Goal: Find specific fact: Find specific fact

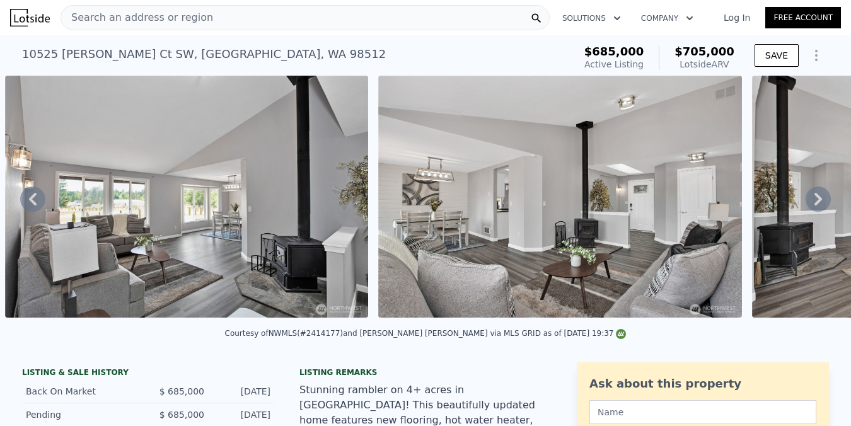
click at [211, 57] on div "[STREET_ADDRESS][PERSON_NAME]" at bounding box center [204, 54] width 364 height 18
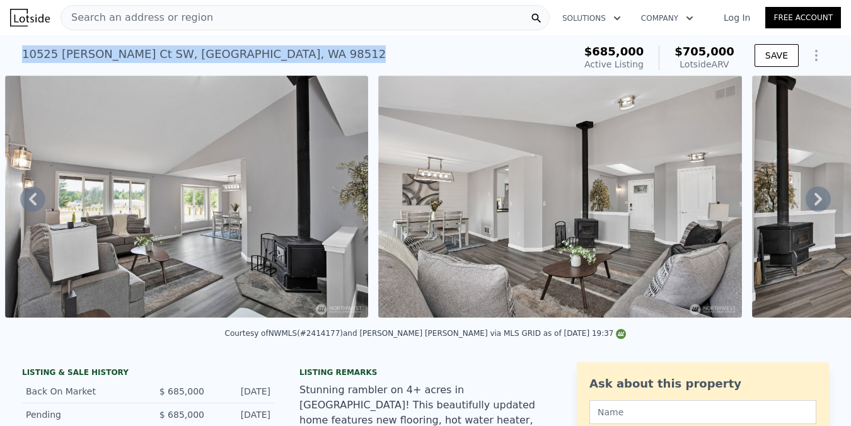
click at [211, 57] on div "[STREET_ADDRESS][PERSON_NAME]" at bounding box center [204, 54] width 364 height 18
copy div "[STREET_ADDRESS][PERSON_NAME] Active at $685k (~ARV $705k )"
click at [252, 51] on div "[STREET_ADDRESS][PERSON_NAME]" at bounding box center [204, 54] width 364 height 18
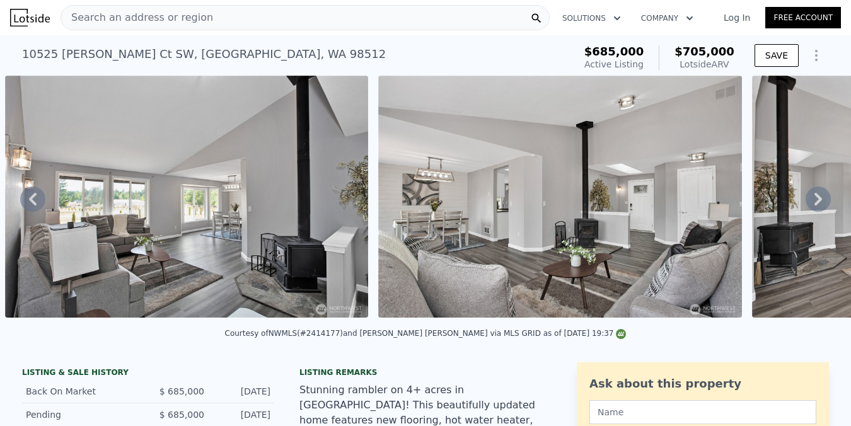
click at [254, 56] on div "[STREET_ADDRESS][PERSON_NAME]" at bounding box center [204, 54] width 364 height 18
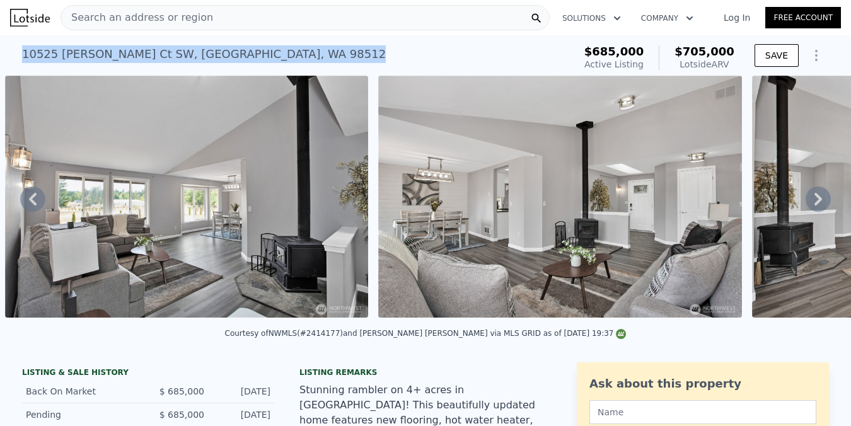
click at [254, 56] on div "[STREET_ADDRESS][PERSON_NAME]" at bounding box center [204, 54] width 364 height 18
copy div "[STREET_ADDRESS][PERSON_NAME] Active at $685k (~ARV $705k )"
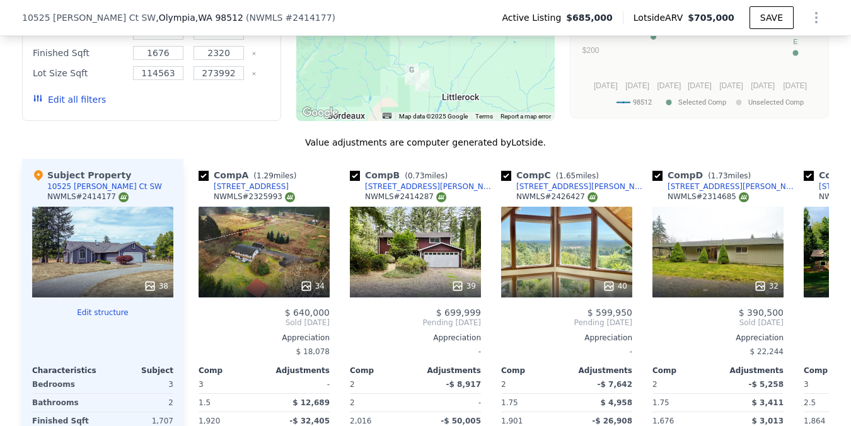
scroll to position [1412, 0]
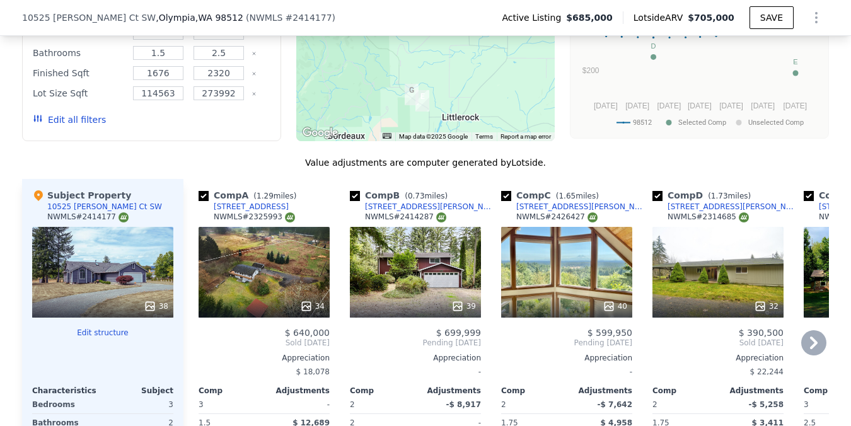
click at [551, 272] on div "40" at bounding box center [566, 272] width 131 height 91
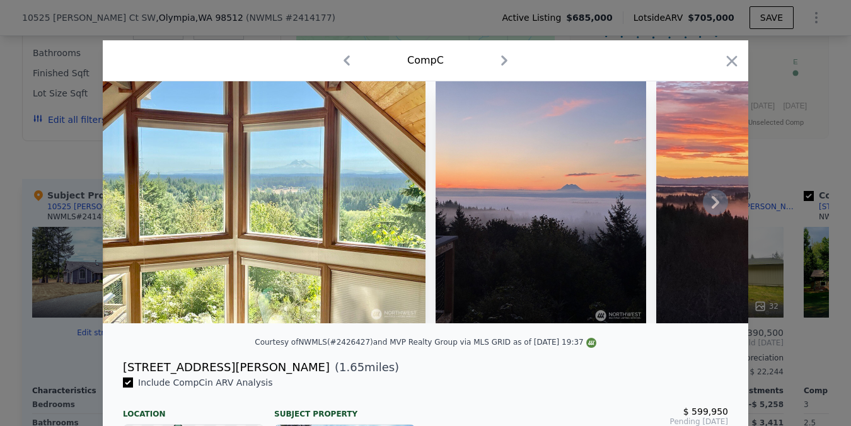
click at [713, 197] on icon at bounding box center [716, 202] width 8 height 13
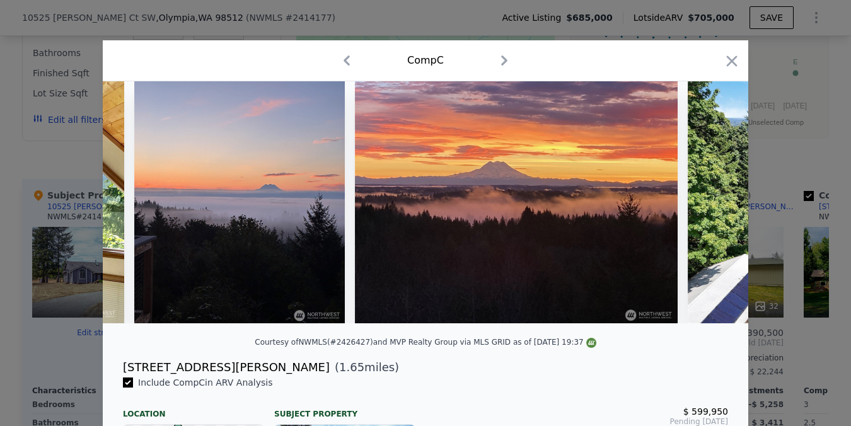
scroll to position [0, 303]
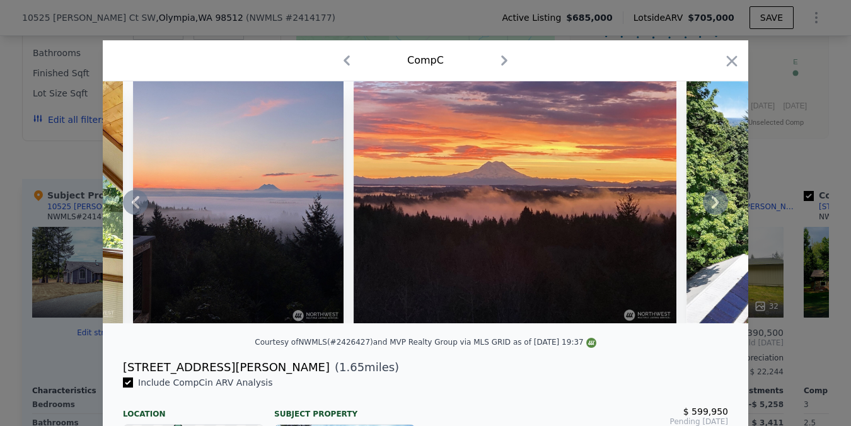
click at [135, 199] on icon at bounding box center [136, 202] width 8 height 13
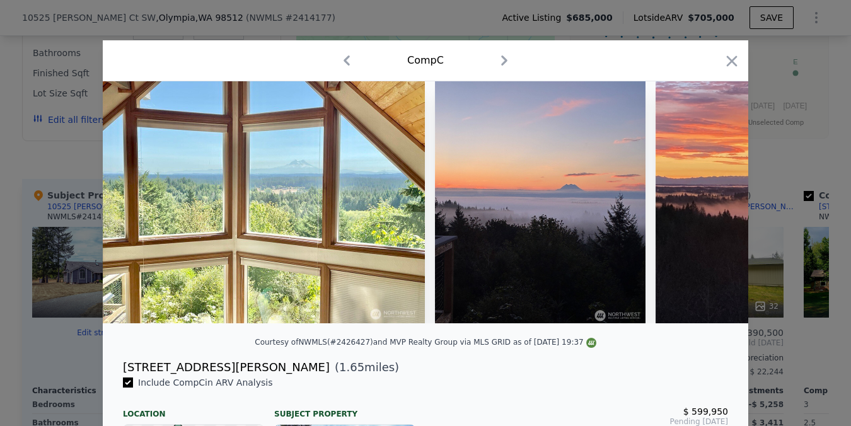
scroll to position [0, 0]
click at [126, 211] on img at bounding box center [264, 202] width 323 height 242
click at [718, 199] on icon at bounding box center [715, 202] width 25 height 25
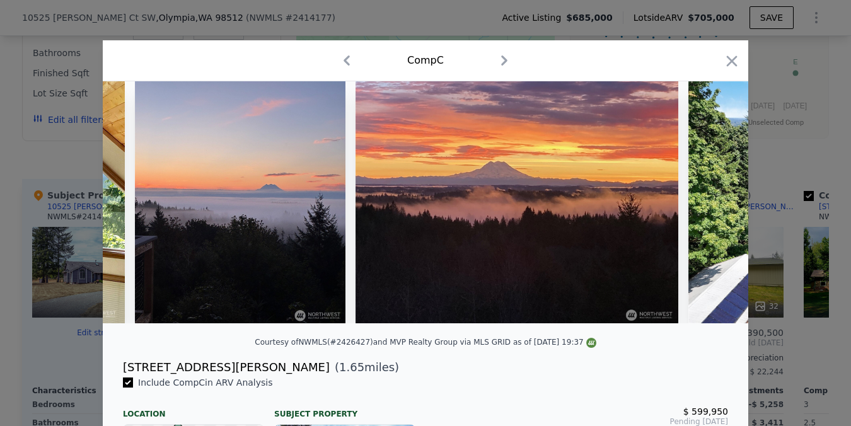
scroll to position [0, 303]
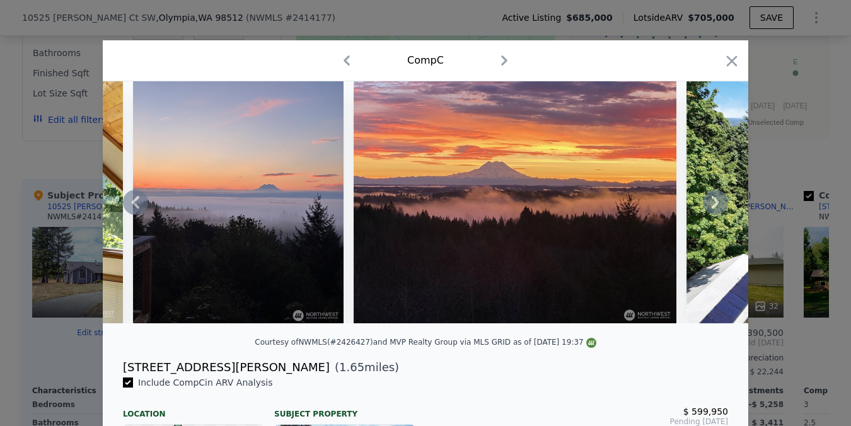
click at [715, 198] on icon at bounding box center [716, 202] width 8 height 13
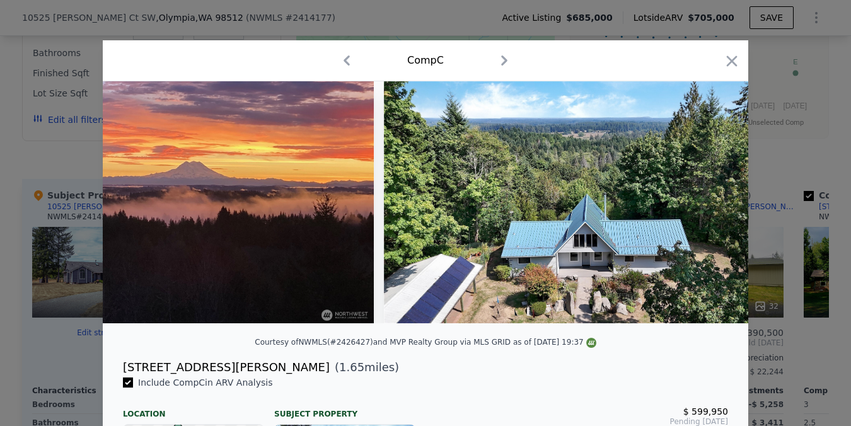
click at [715, 198] on img at bounding box center [599, 202] width 431 height 242
click at [715, 198] on icon at bounding box center [716, 202] width 8 height 13
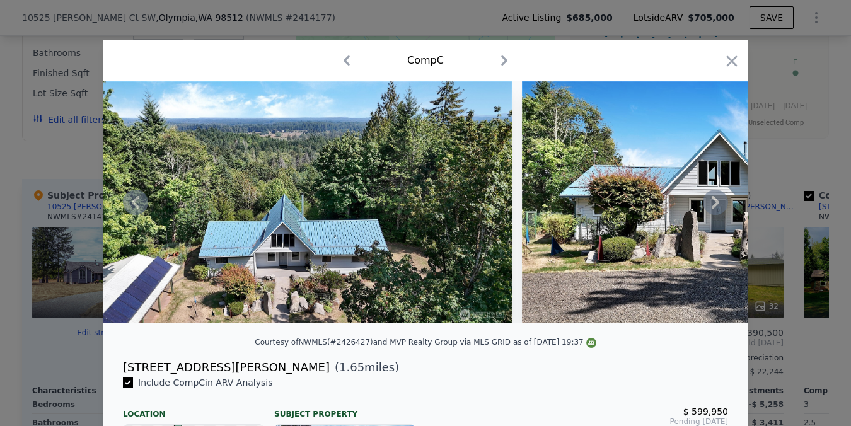
click at [714, 199] on icon at bounding box center [716, 202] width 8 height 13
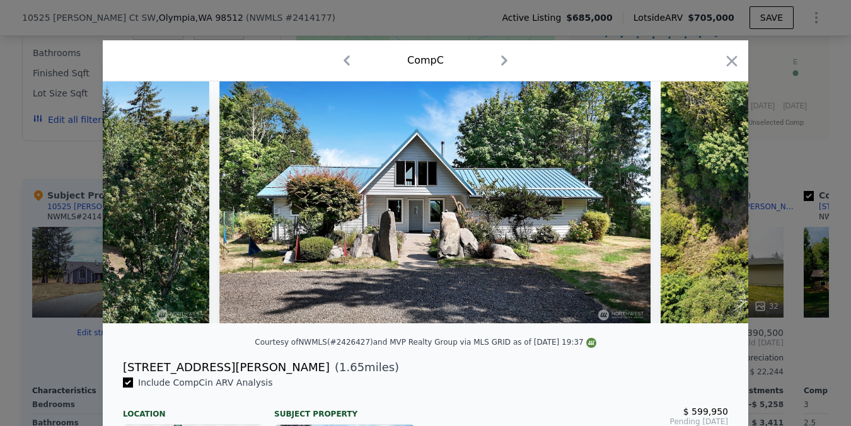
click at [714, 199] on icon at bounding box center [716, 202] width 8 height 13
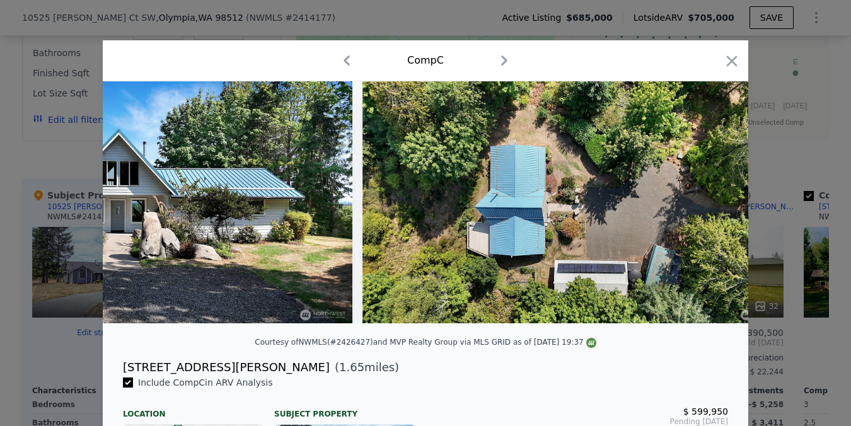
click at [714, 199] on img at bounding box center [578, 202] width 431 height 242
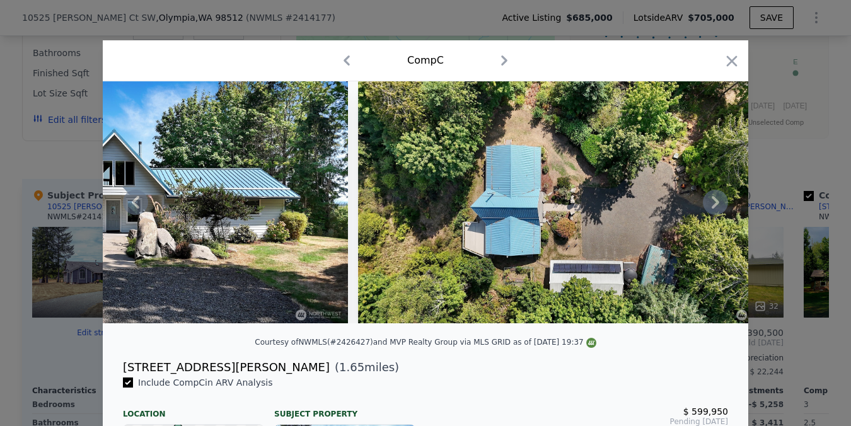
click at [714, 199] on icon at bounding box center [716, 202] width 8 height 13
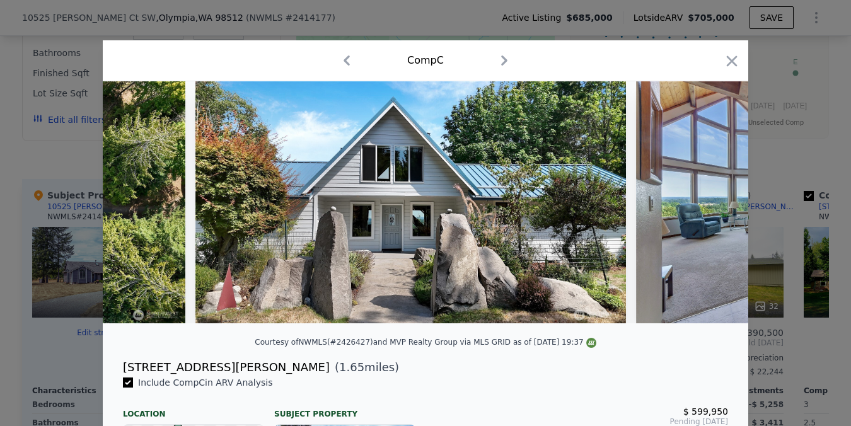
scroll to position [0, 2119]
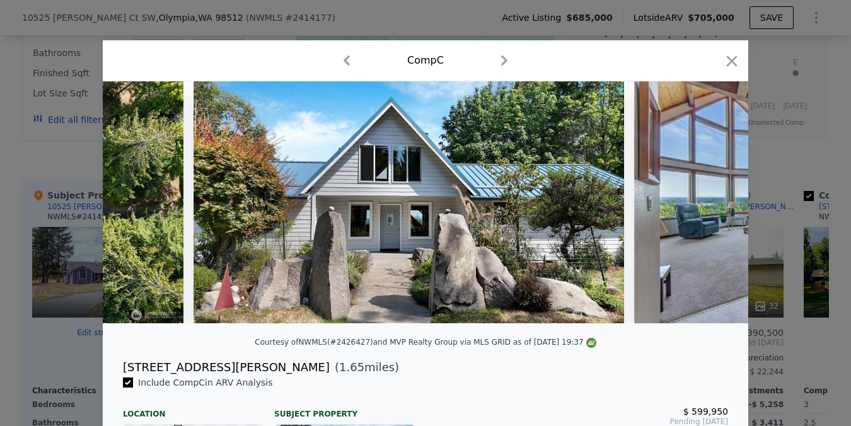
click at [714, 199] on img at bounding box center [817, 202] width 366 height 242
click at [714, 199] on icon at bounding box center [716, 202] width 8 height 13
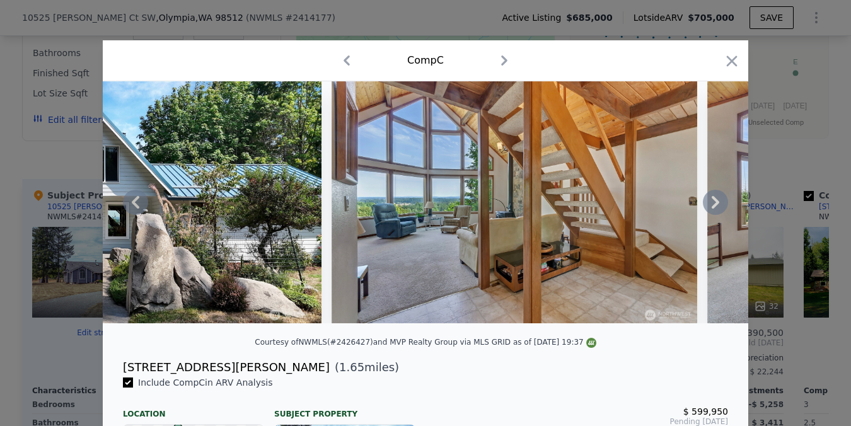
click at [714, 199] on icon at bounding box center [716, 202] width 8 height 13
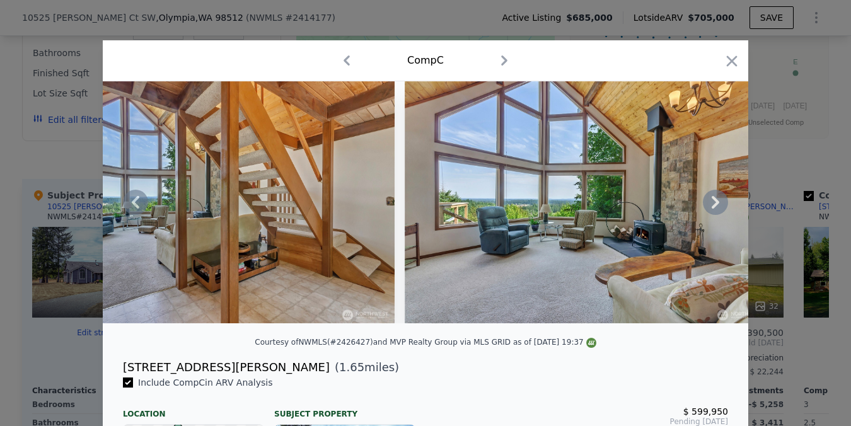
click at [714, 199] on icon at bounding box center [716, 202] width 8 height 13
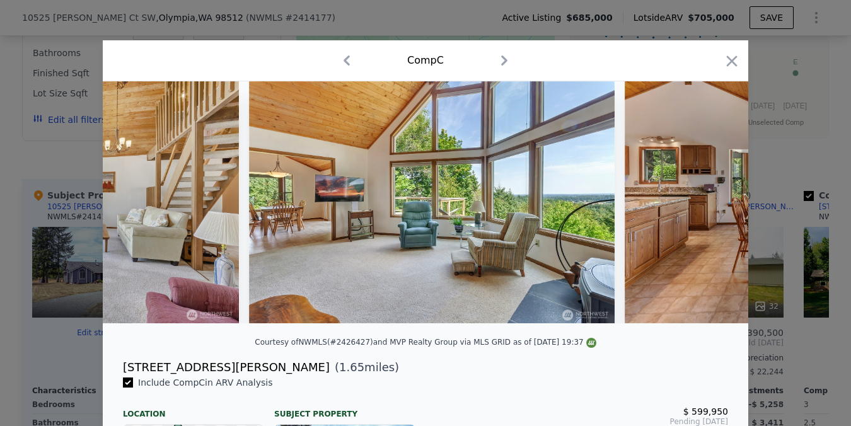
scroll to position [0, 3633]
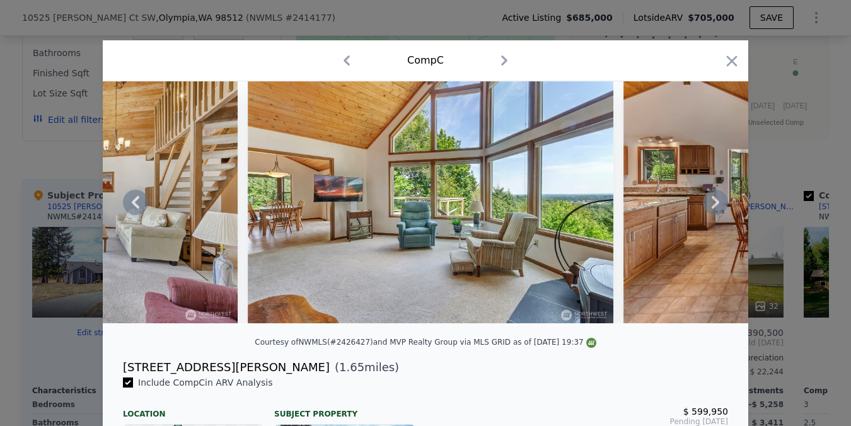
click at [714, 199] on div at bounding box center [426, 202] width 646 height 242
click at [714, 199] on icon at bounding box center [716, 202] width 8 height 13
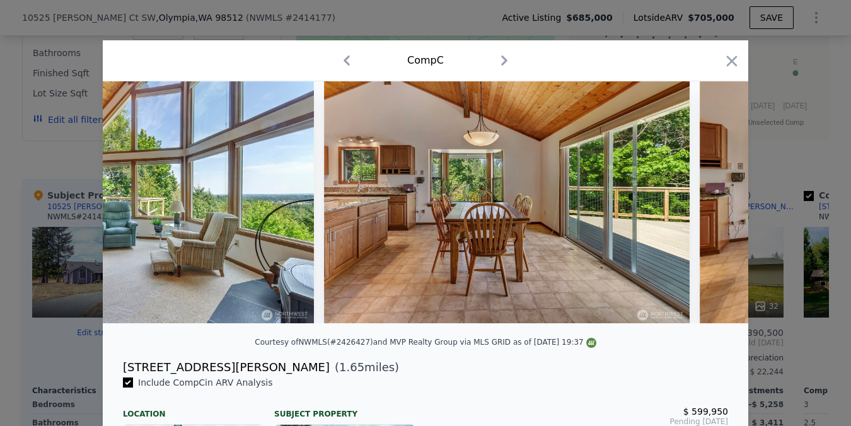
scroll to position [0, 3936]
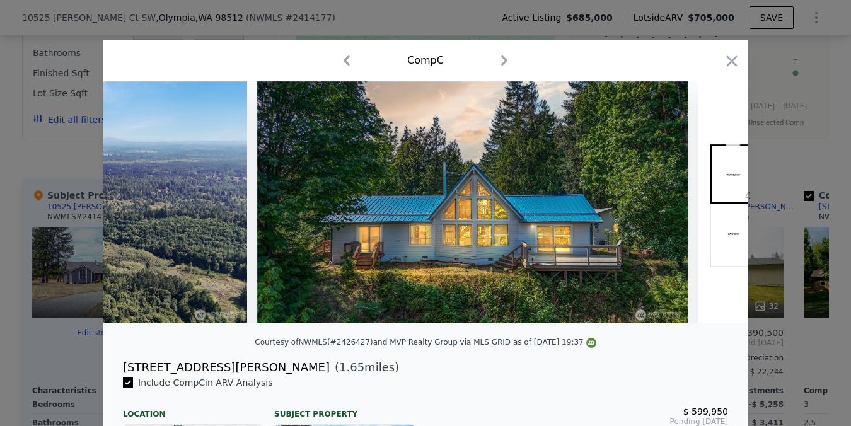
scroll to position [0, 13750]
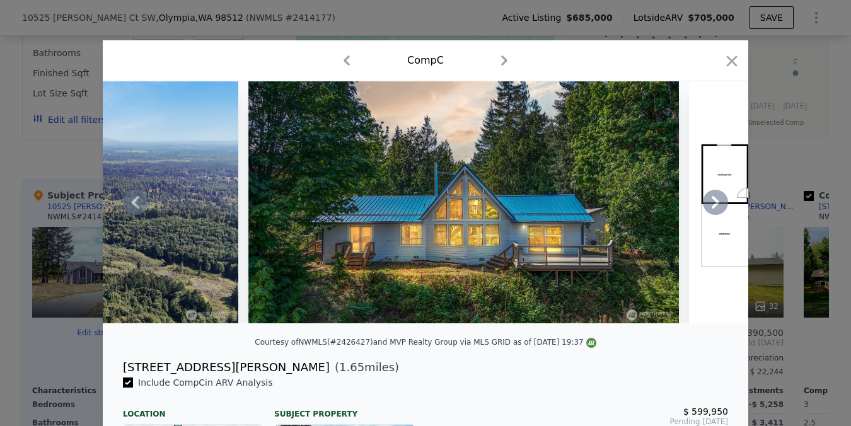
click at [719, 198] on icon at bounding box center [715, 202] width 25 height 25
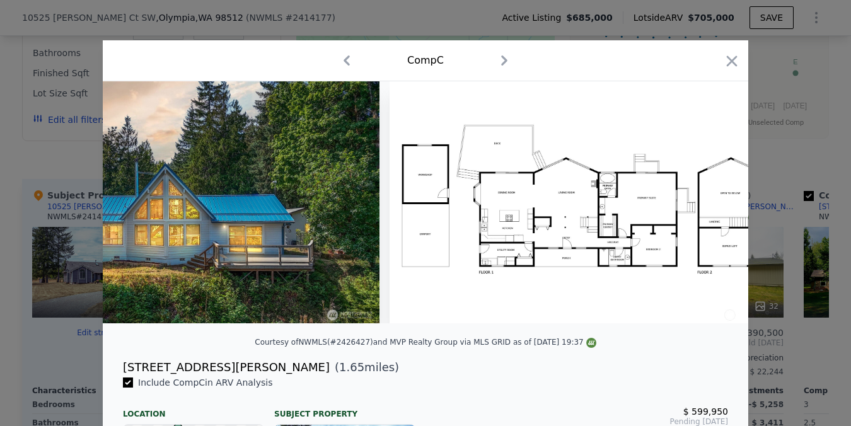
scroll to position [0, 14052]
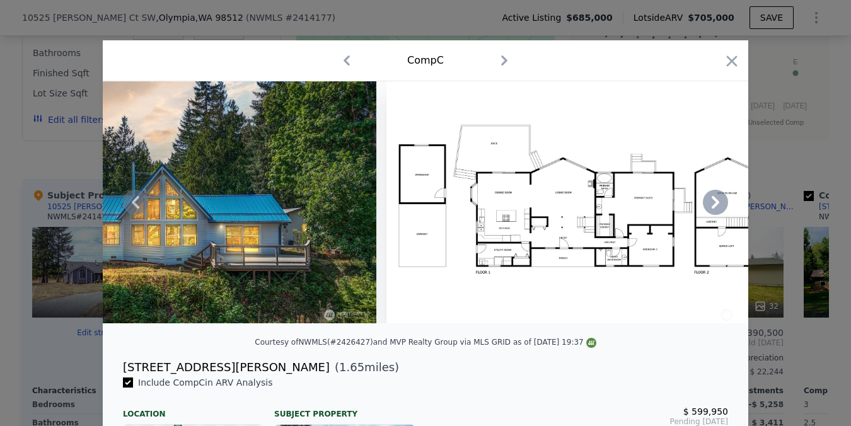
click at [718, 201] on icon at bounding box center [716, 202] width 8 height 13
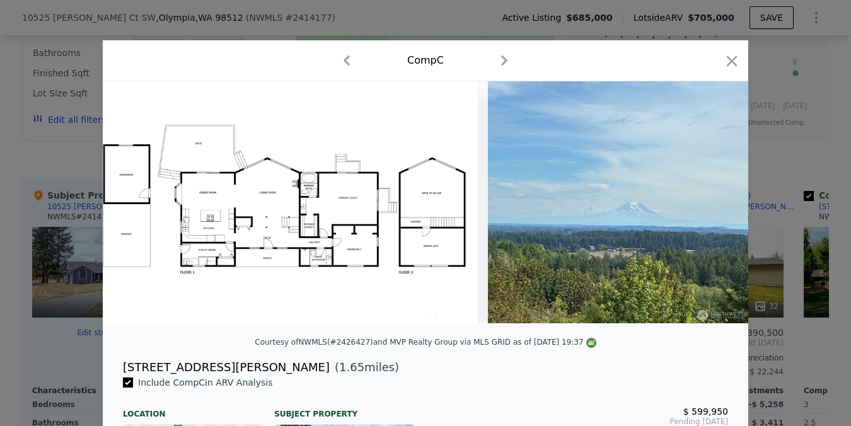
scroll to position [0, 14349]
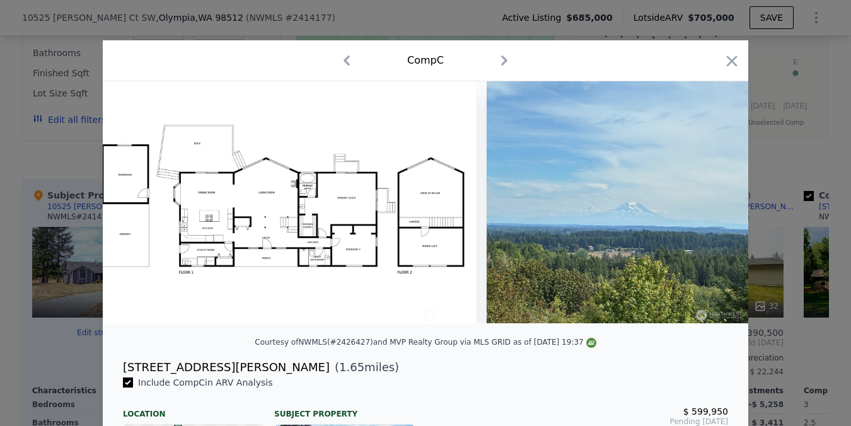
click at [718, 201] on img at bounding box center [617, 202] width 261 height 242
click at [686, 291] on img at bounding box center [617, 202] width 261 height 242
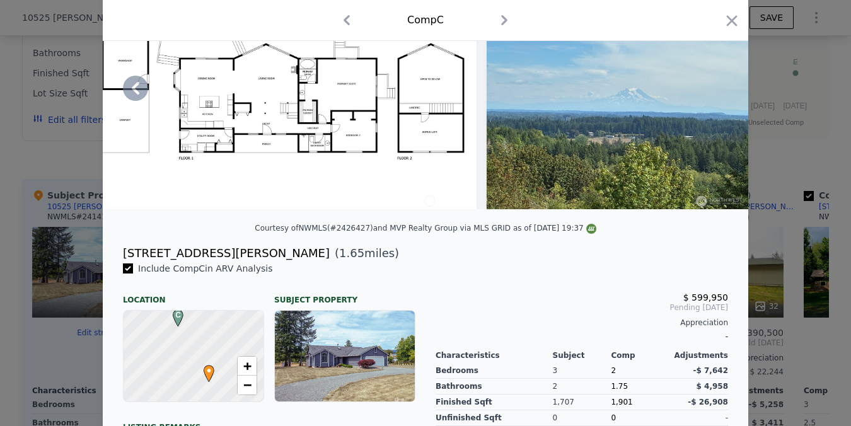
scroll to position [105, 0]
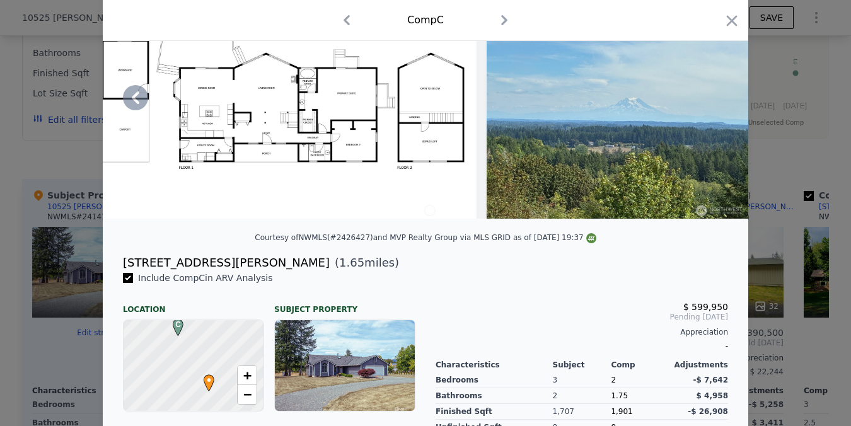
click at [134, 100] on icon at bounding box center [135, 97] width 25 height 25
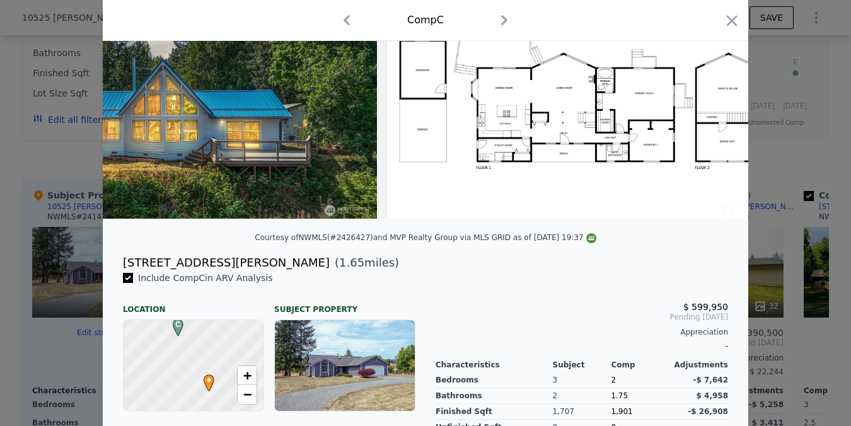
click at [134, 100] on img at bounding box center [161, 98] width 431 height 242
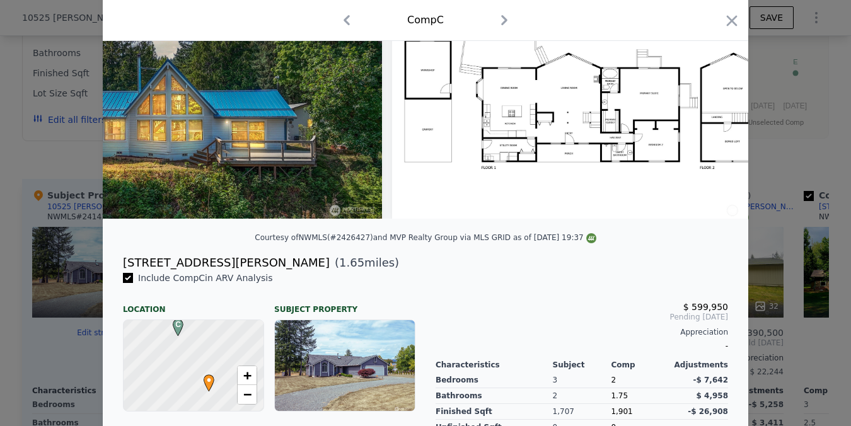
click at [134, 100] on img at bounding box center [166, 98] width 431 height 242
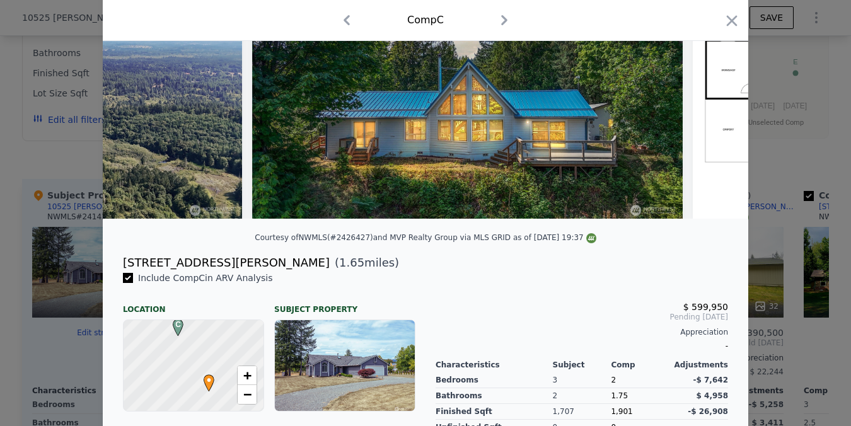
click at [134, 100] on img at bounding box center [26, 98] width 431 height 242
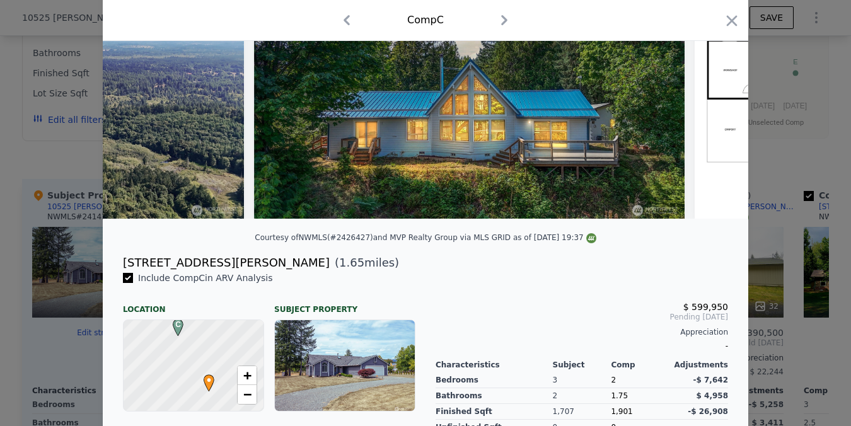
click at [134, 100] on img at bounding box center [28, 98] width 431 height 242
click at [134, 100] on icon at bounding box center [135, 97] width 25 height 25
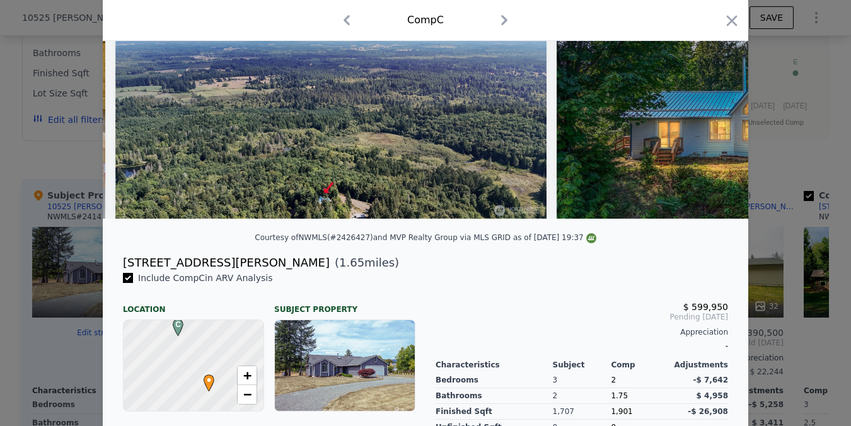
click at [134, 100] on img at bounding box center [330, 98] width 431 height 242
click at [134, 100] on icon at bounding box center [135, 97] width 25 height 25
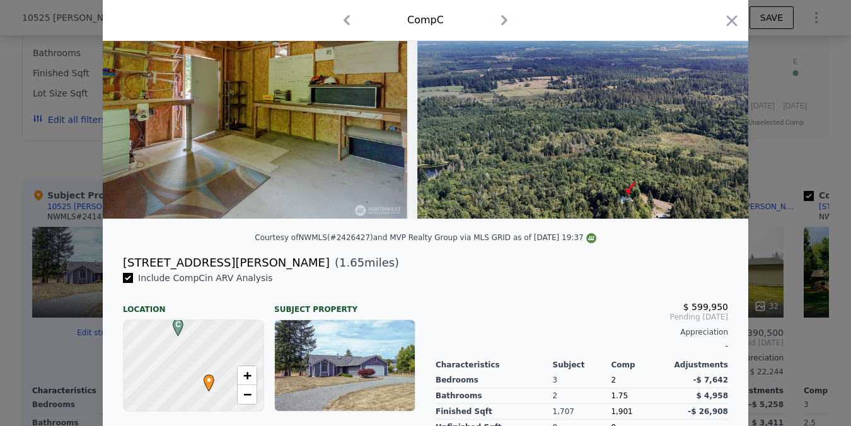
scroll to position [0, 13138]
click at [137, 97] on icon at bounding box center [135, 97] width 25 height 25
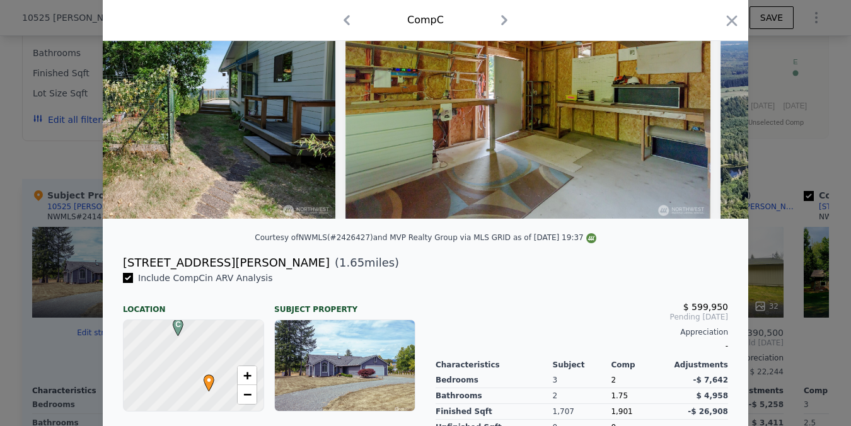
click at [137, 97] on img at bounding box center [153, 98] width 366 height 242
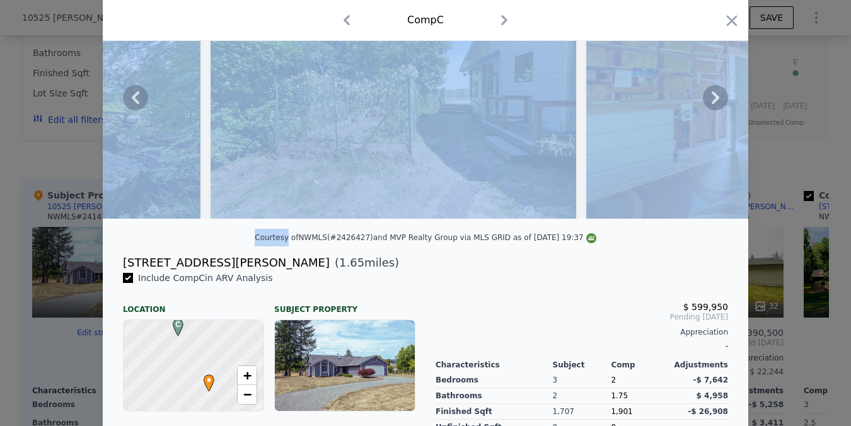
click at [137, 97] on img at bounding box center [18, 98] width 366 height 242
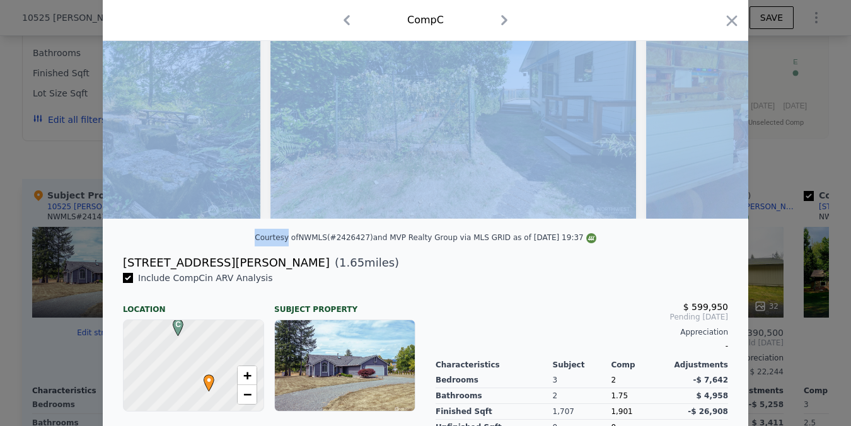
click at [137, 97] on img at bounding box center [78, 98] width 366 height 242
click at [137, 97] on img at bounding box center [80, 98] width 366 height 242
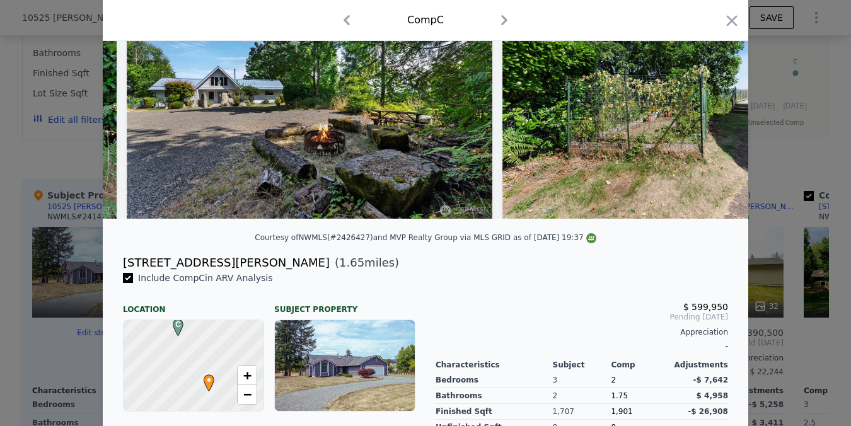
click at [137, 97] on img at bounding box center [310, 98] width 366 height 242
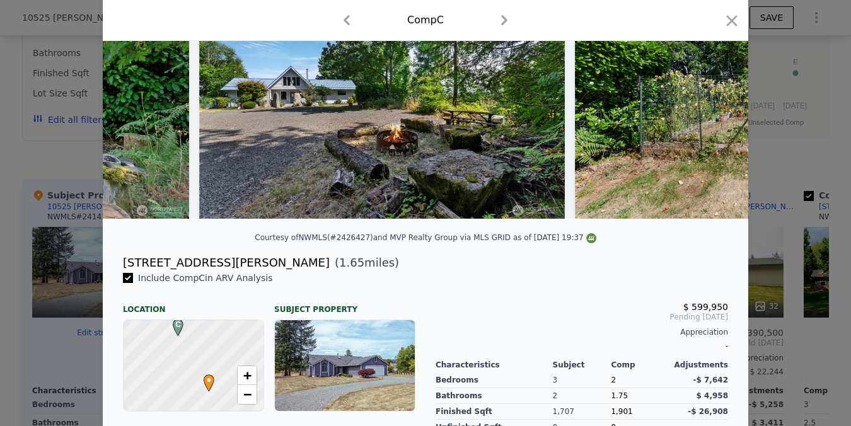
click at [137, 97] on img at bounding box center [6, 98] width 366 height 242
click at [137, 97] on icon at bounding box center [135, 97] width 25 height 25
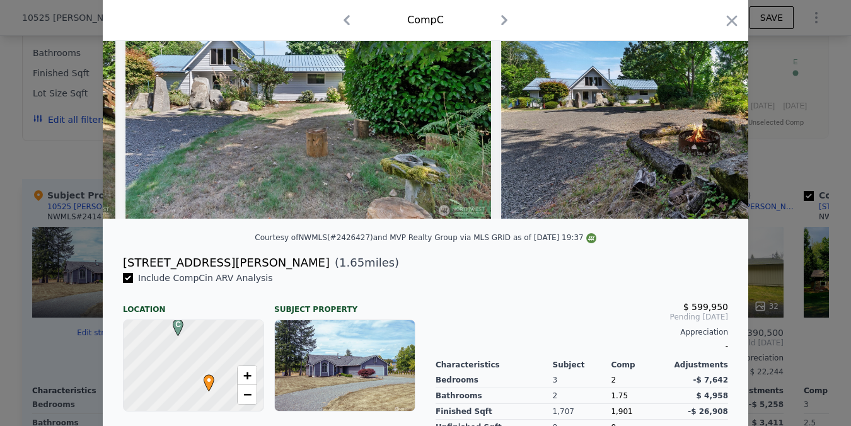
scroll to position [0, 11927]
click at [137, 97] on icon at bounding box center [135, 97] width 25 height 25
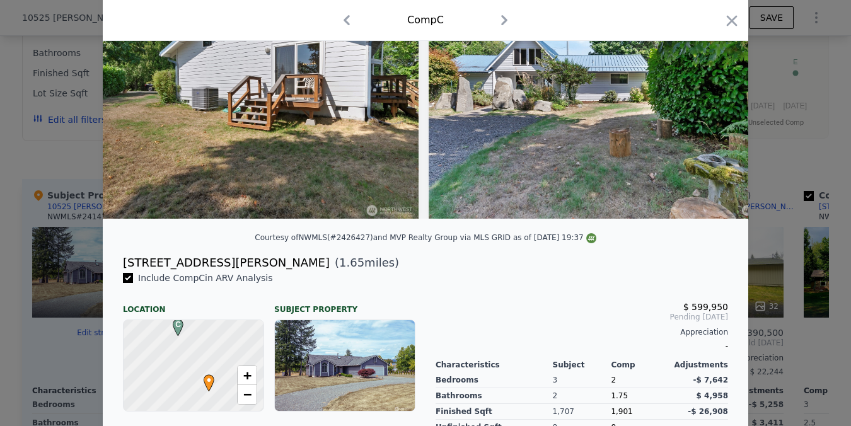
click at [137, 97] on img at bounding box center [238, 98] width 359 height 242
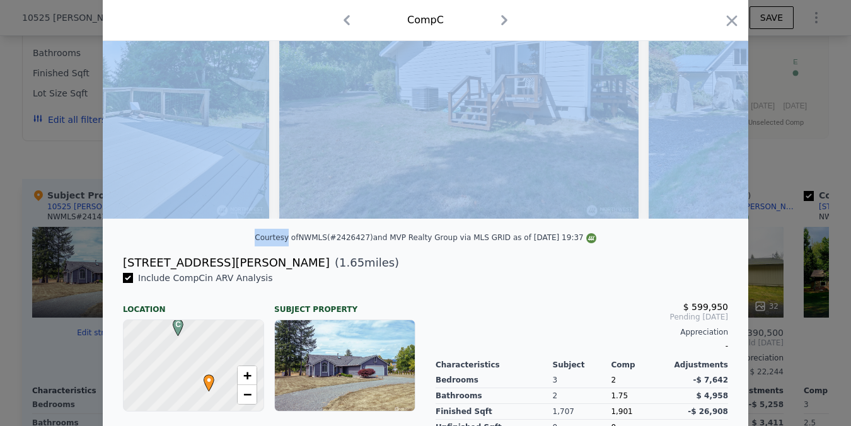
click at [137, 97] on img at bounding box center [87, 98] width 366 height 242
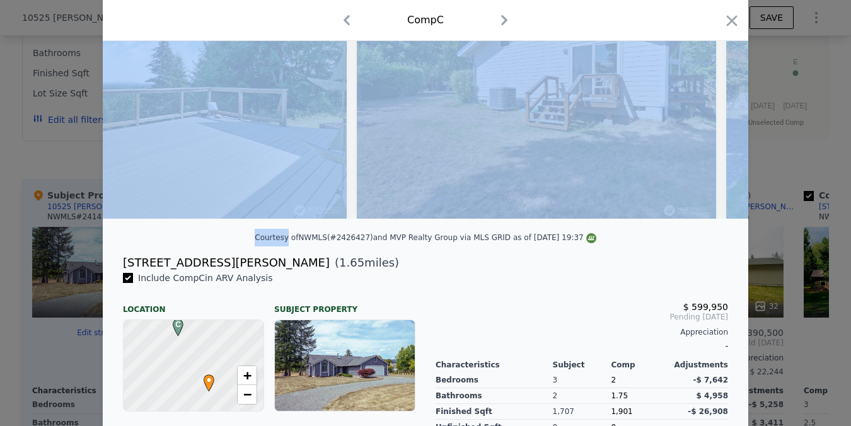
click at [137, 97] on img at bounding box center [164, 98] width 366 height 242
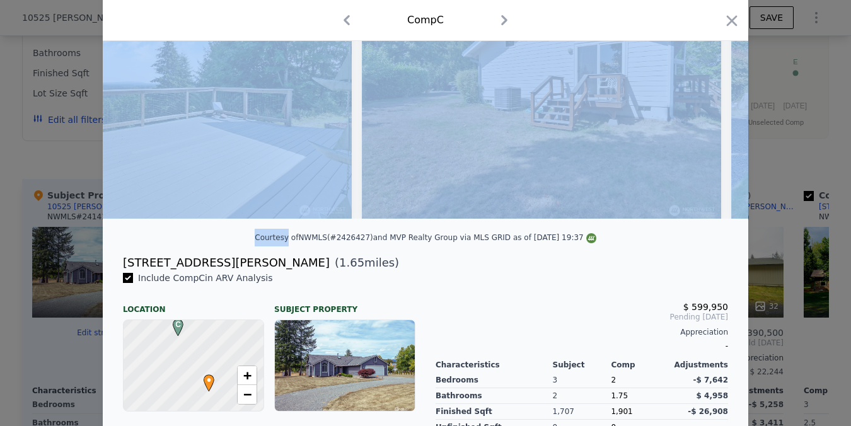
click at [137, 97] on img at bounding box center [169, 98] width 366 height 242
click at [137, 97] on icon at bounding box center [135, 97] width 25 height 25
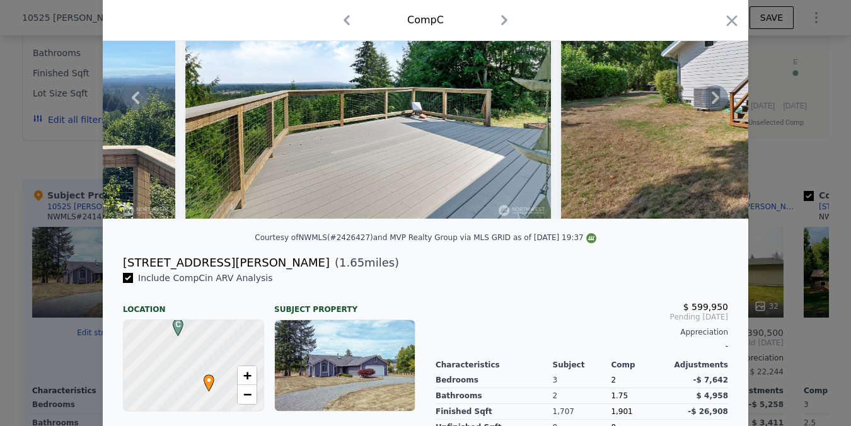
click at [137, 97] on img at bounding box center [13, 98] width 323 height 242
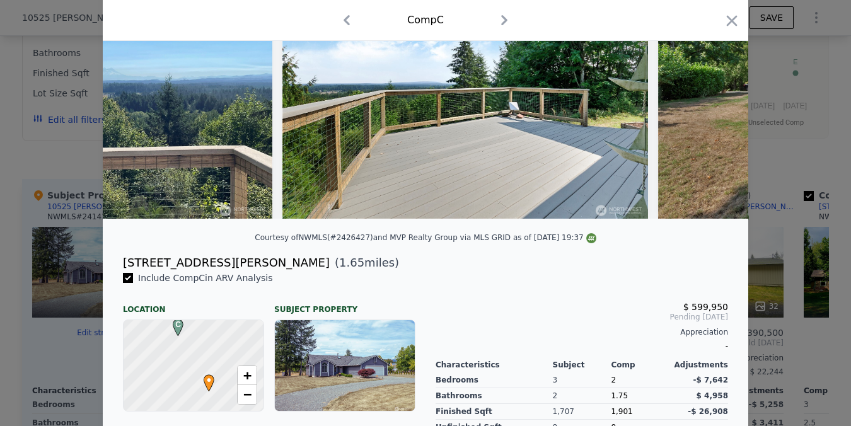
click at [137, 97] on img at bounding box center [111, 98] width 323 height 242
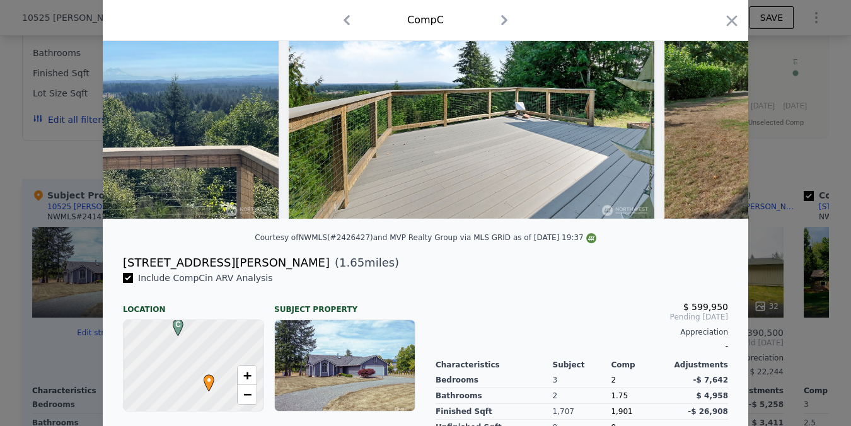
click at [137, 97] on img at bounding box center [117, 98] width 323 height 242
click at [137, 97] on div at bounding box center [426, 98] width 646 height 242
click at [137, 97] on icon at bounding box center [135, 97] width 25 height 25
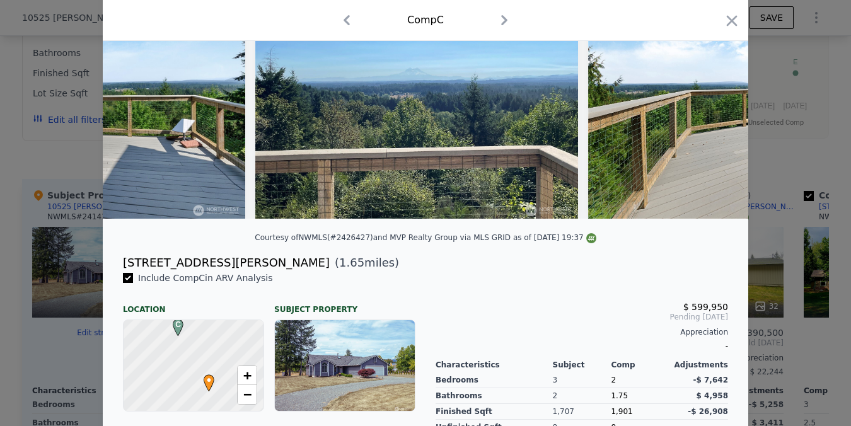
click at [137, 97] on img at bounding box center [64, 98] width 363 height 242
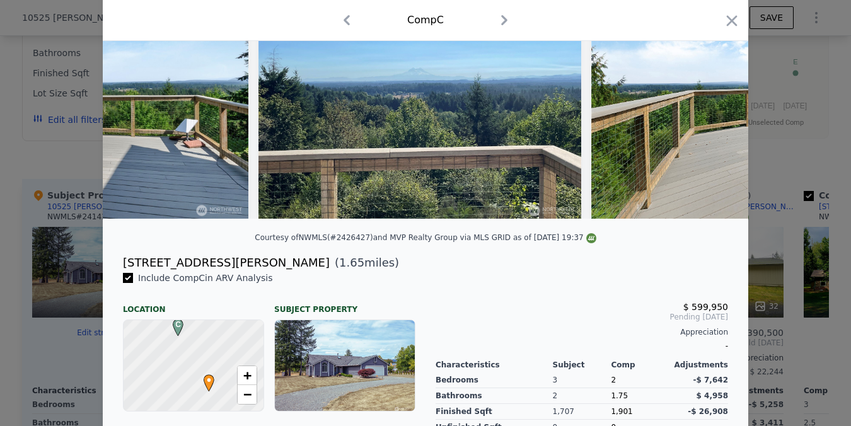
click at [137, 97] on img at bounding box center [67, 98] width 363 height 242
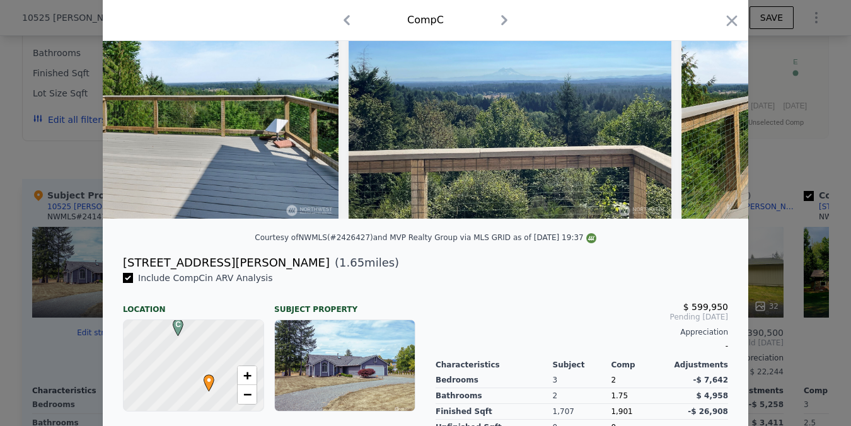
click at [137, 97] on img at bounding box center [158, 98] width 363 height 242
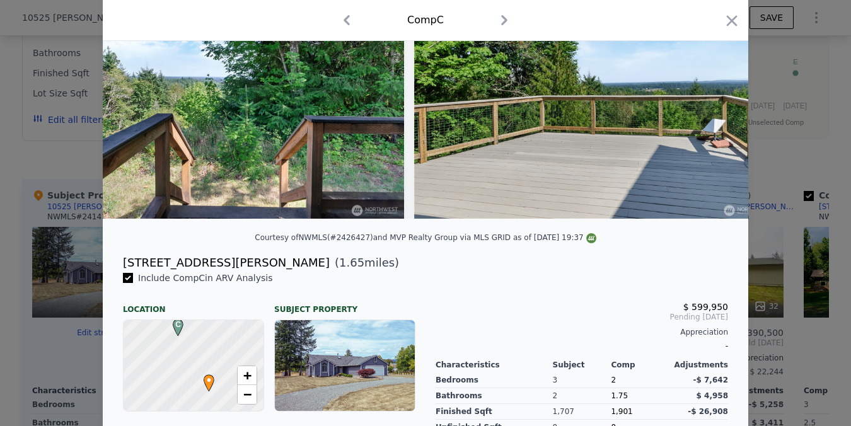
click at [137, 97] on img at bounding box center [221, 98] width 366 height 242
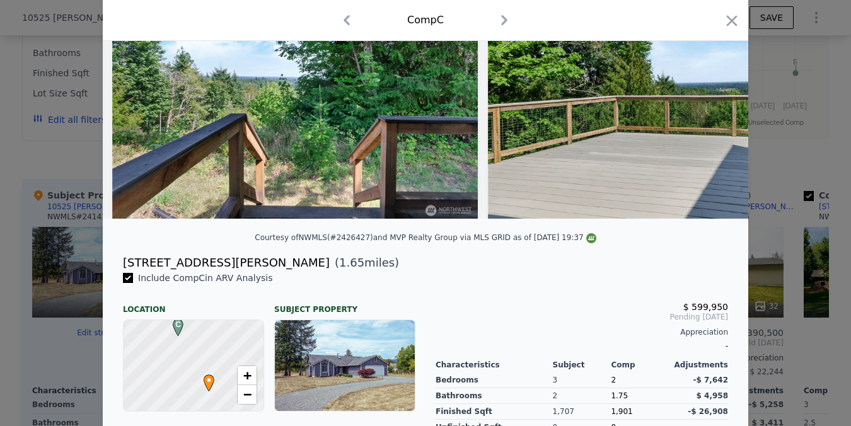
click at [137, 97] on img at bounding box center [295, 98] width 366 height 242
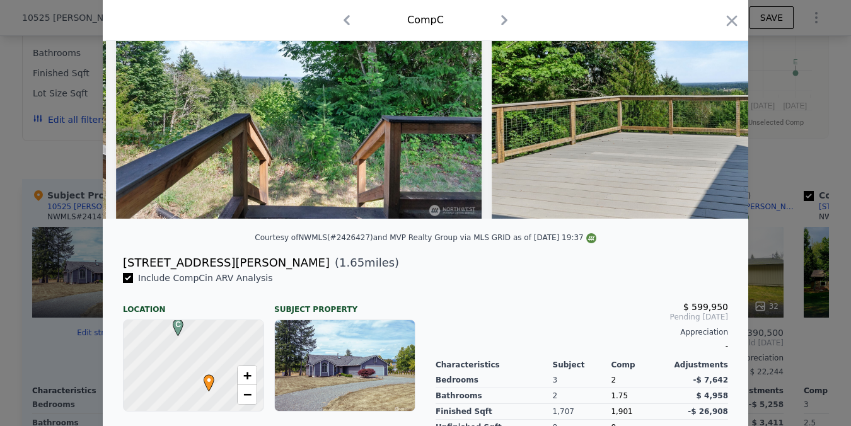
click at [137, 97] on img at bounding box center [299, 98] width 366 height 242
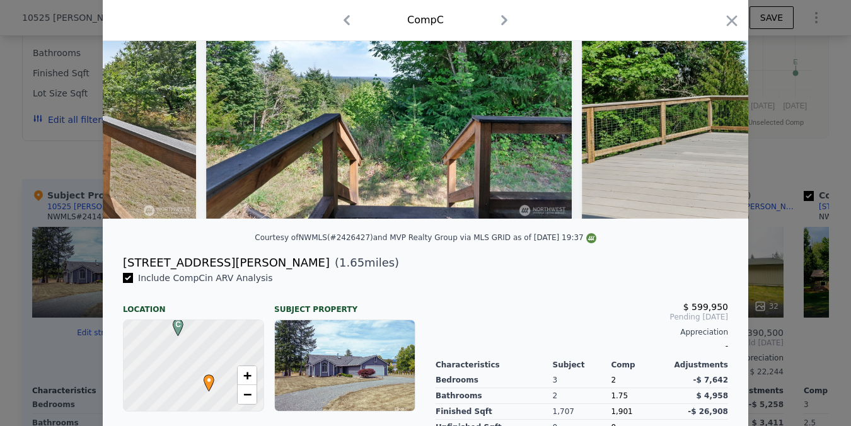
click at [137, 97] on img at bounding box center [13, 98] width 366 height 242
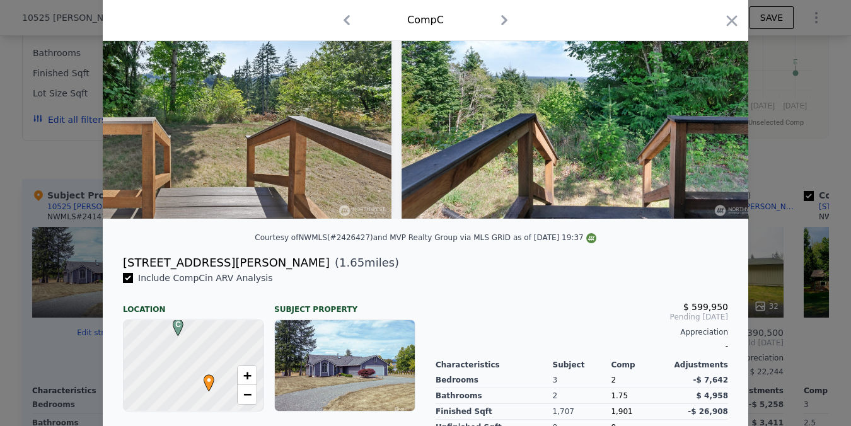
click at [137, 97] on img at bounding box center [209, 98] width 366 height 242
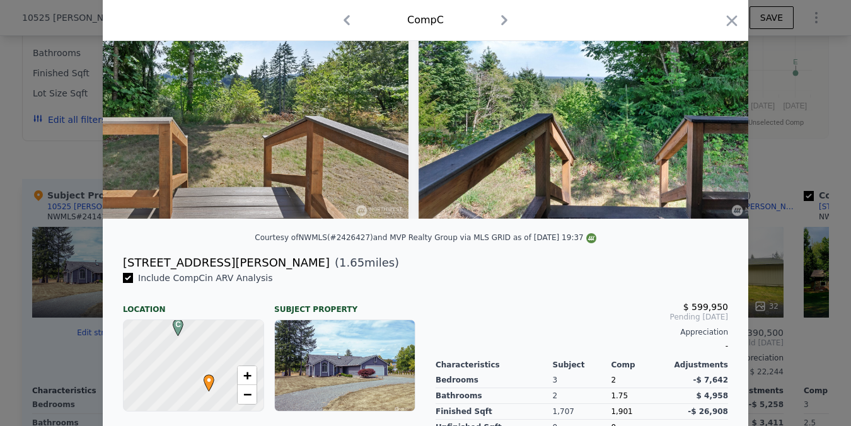
click at [137, 97] on img at bounding box center [226, 98] width 366 height 242
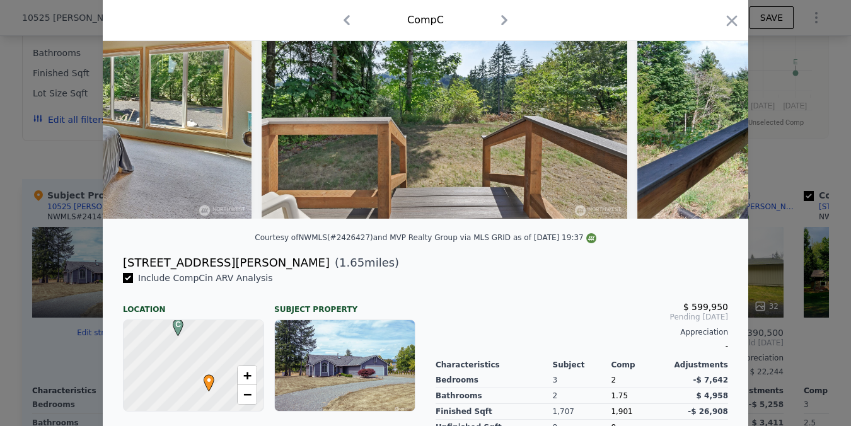
click at [137, 97] on img at bounding box center [69, 98] width 366 height 242
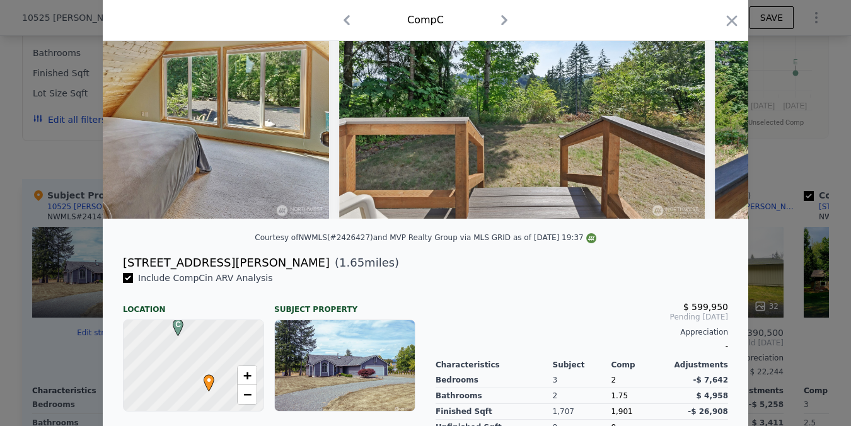
click at [137, 97] on img at bounding box center [146, 98] width 366 height 242
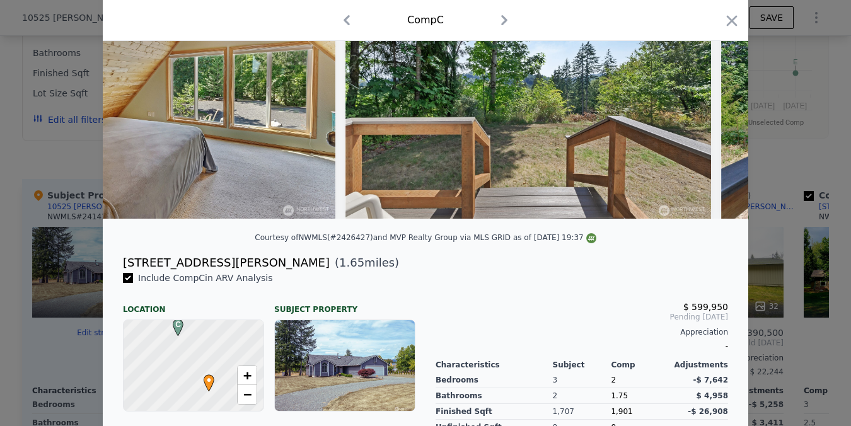
click at [137, 97] on img at bounding box center [153, 98] width 366 height 242
click at [137, 97] on icon at bounding box center [135, 97] width 25 height 25
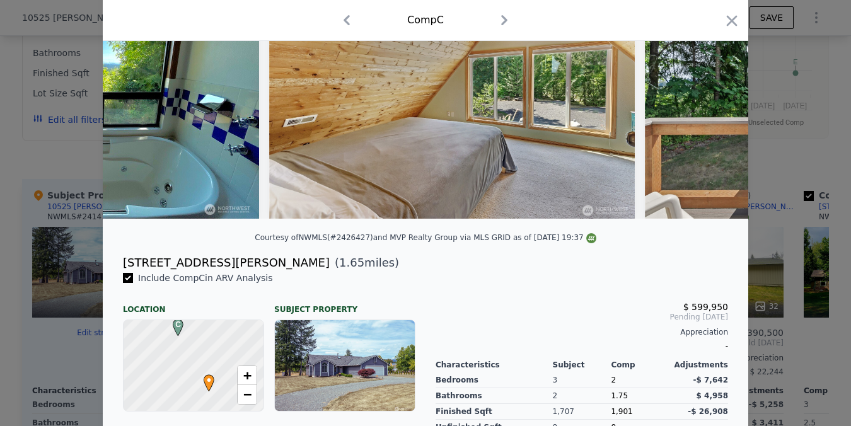
click at [137, 97] on img at bounding box center [97, 98] width 323 height 242
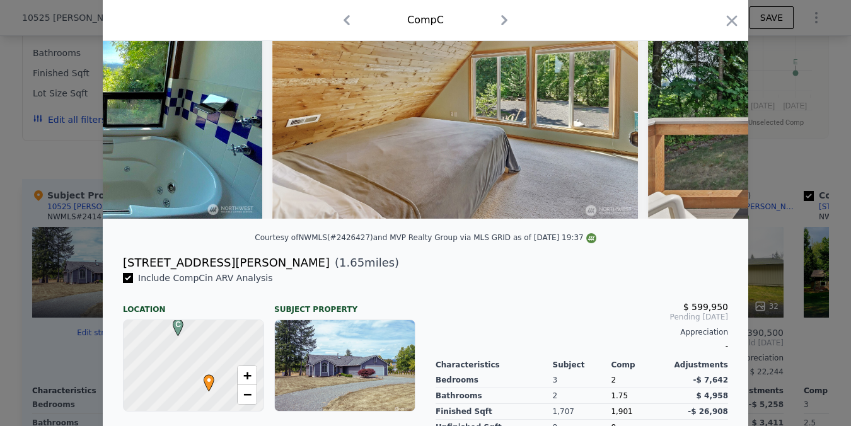
click at [137, 97] on img at bounding box center [100, 98] width 323 height 242
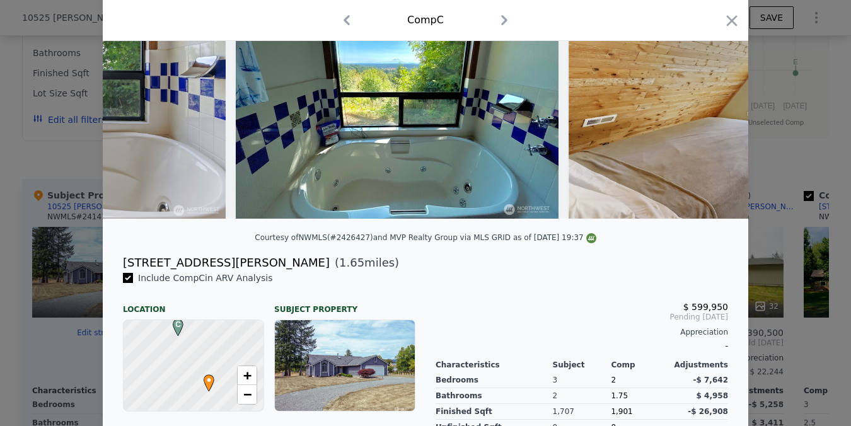
click at [137, 97] on img at bounding box center [44, 98] width 366 height 242
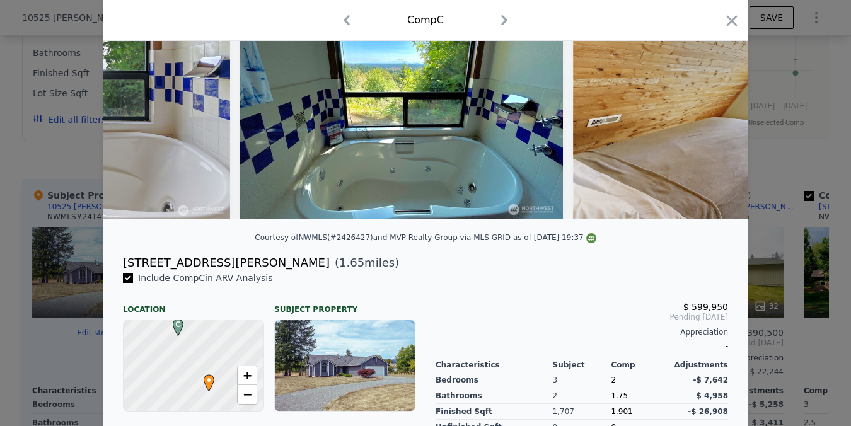
scroll to position [0, 8900]
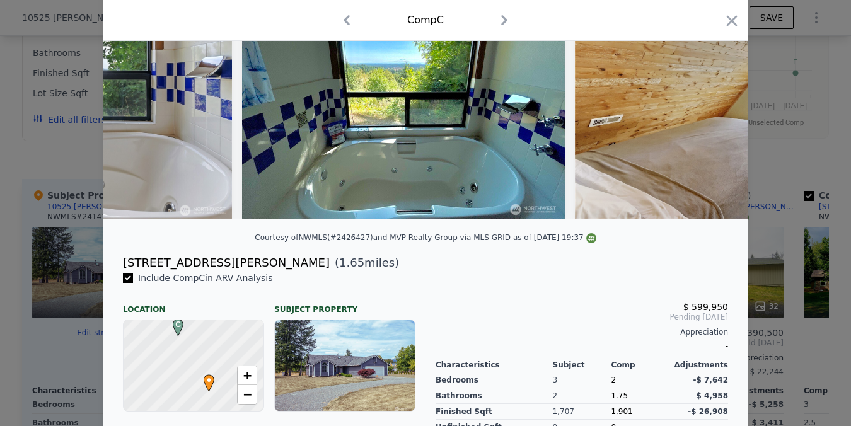
click at [137, 97] on img at bounding box center [50, 98] width 366 height 242
click at [349, 23] on icon "button" at bounding box center [347, 20] width 20 height 20
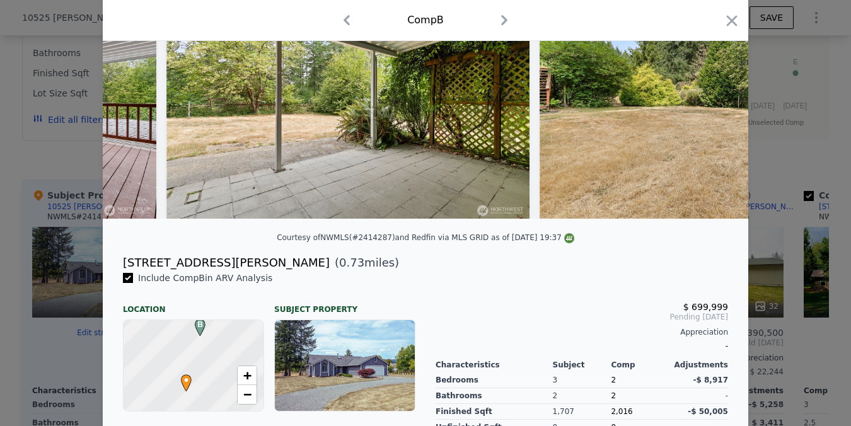
click at [349, 23] on icon "button" at bounding box center [347, 20] width 20 height 20
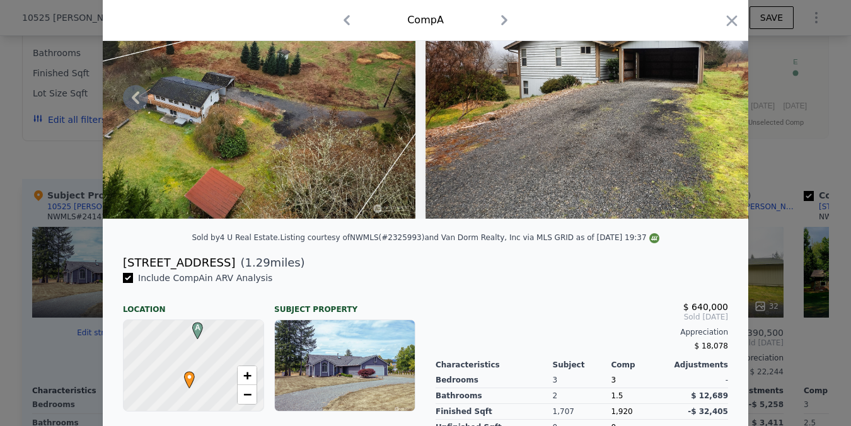
click at [503, 20] on icon "button" at bounding box center [504, 20] width 20 height 20
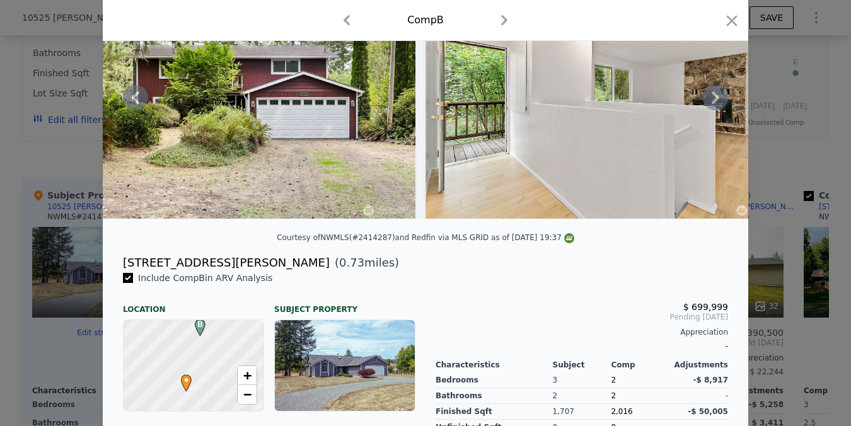
click at [503, 20] on icon "button" at bounding box center [504, 20] width 20 height 20
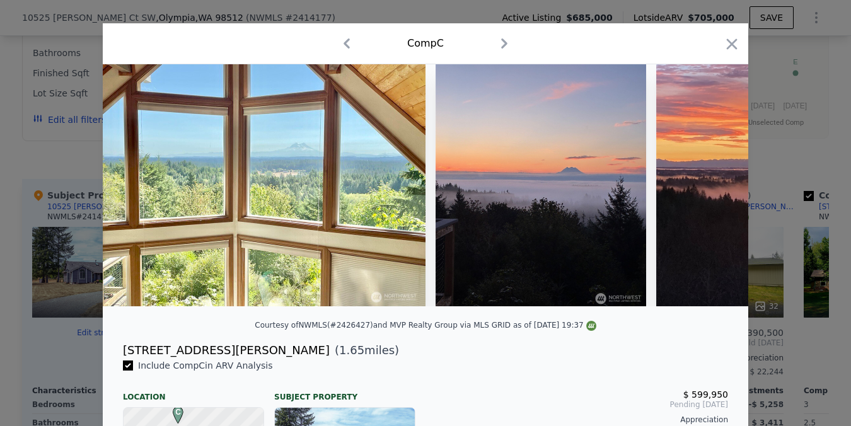
scroll to position [25, 0]
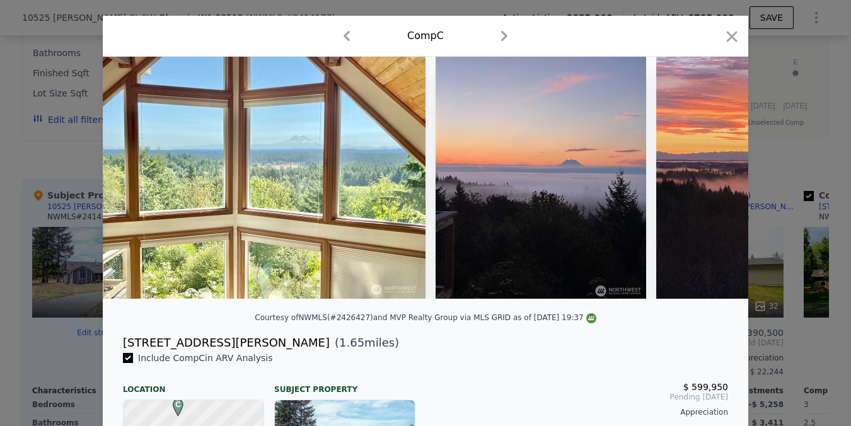
click at [507, 37] on icon "button" at bounding box center [504, 36] width 20 height 20
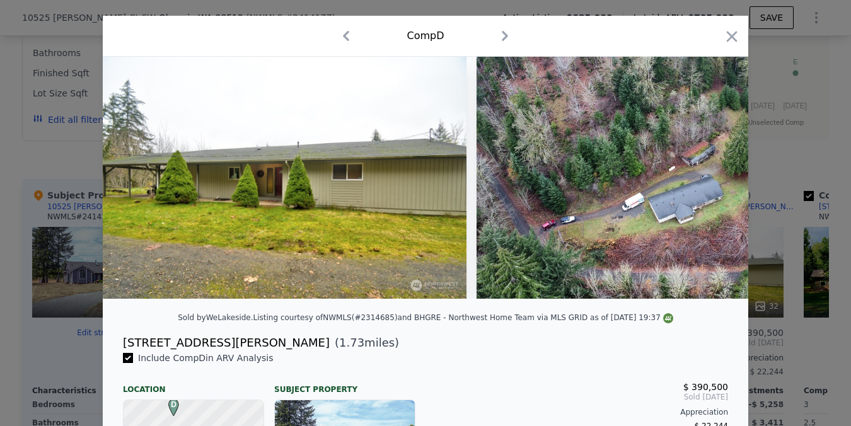
click at [507, 37] on icon "button" at bounding box center [505, 36] width 20 height 20
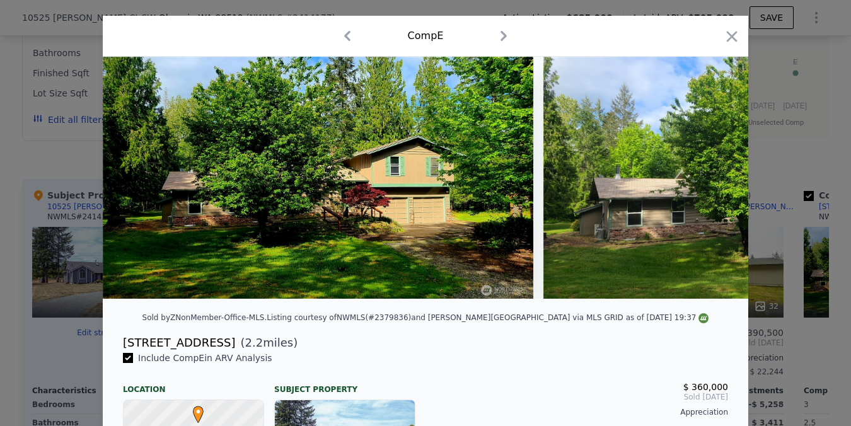
click at [351, 32] on icon "button" at bounding box center [347, 36] width 20 height 20
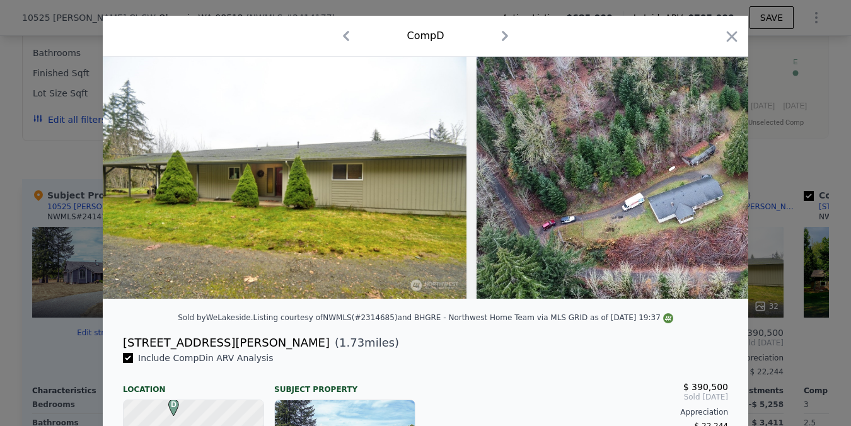
click at [351, 32] on icon "button" at bounding box center [346, 36] width 20 height 20
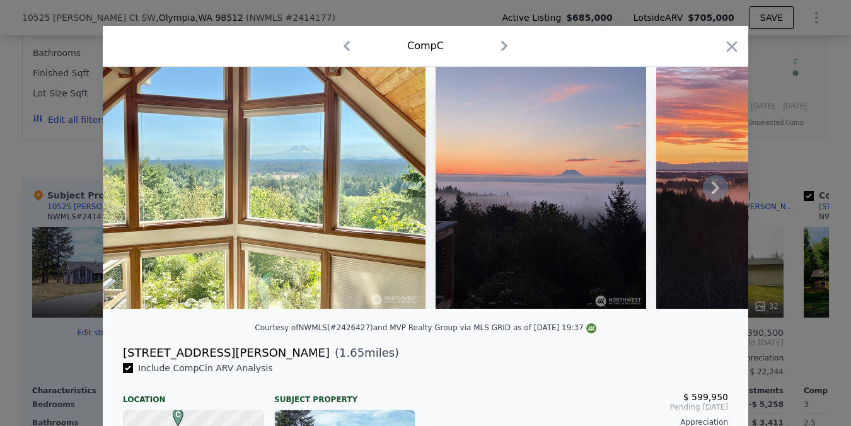
scroll to position [12, 0]
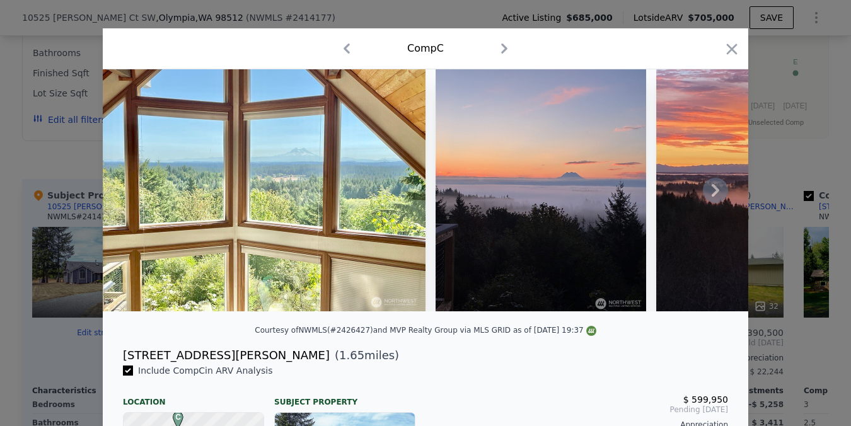
click at [341, 214] on img at bounding box center [264, 190] width 323 height 242
click at [709, 193] on icon at bounding box center [715, 190] width 25 height 25
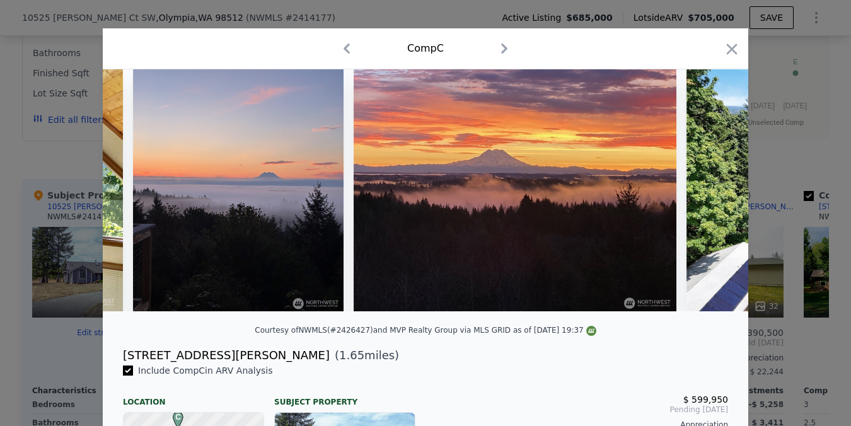
click at [709, 193] on icon at bounding box center [715, 190] width 25 height 25
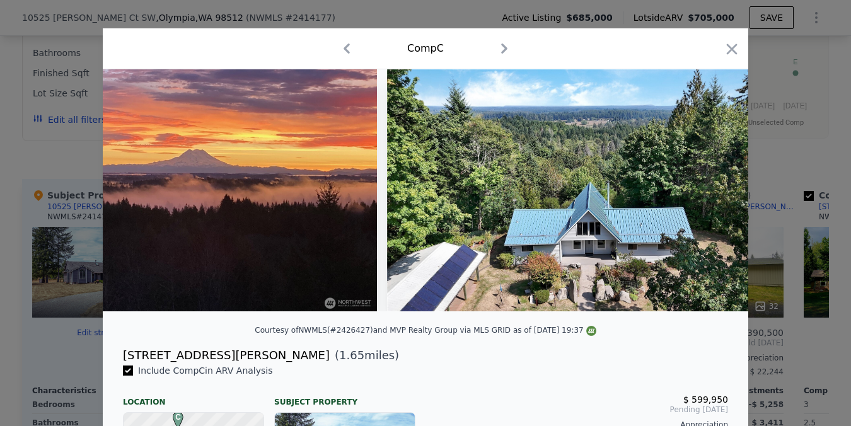
scroll to position [0, 605]
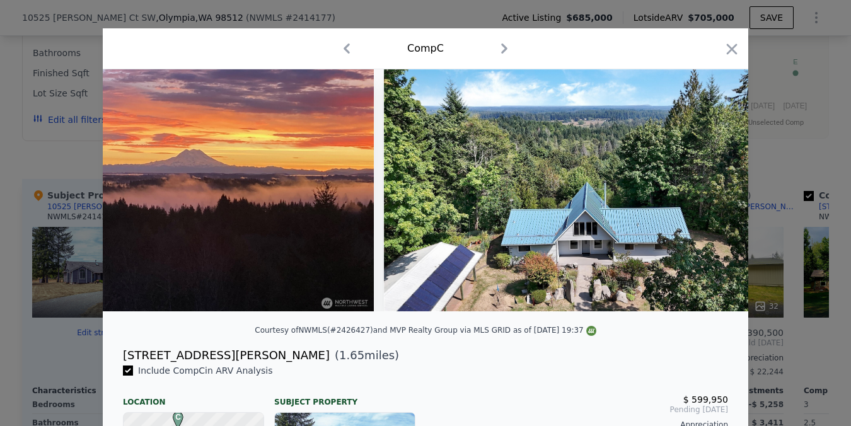
click at [709, 193] on div at bounding box center [426, 190] width 646 height 242
click at [718, 187] on icon at bounding box center [715, 190] width 25 height 25
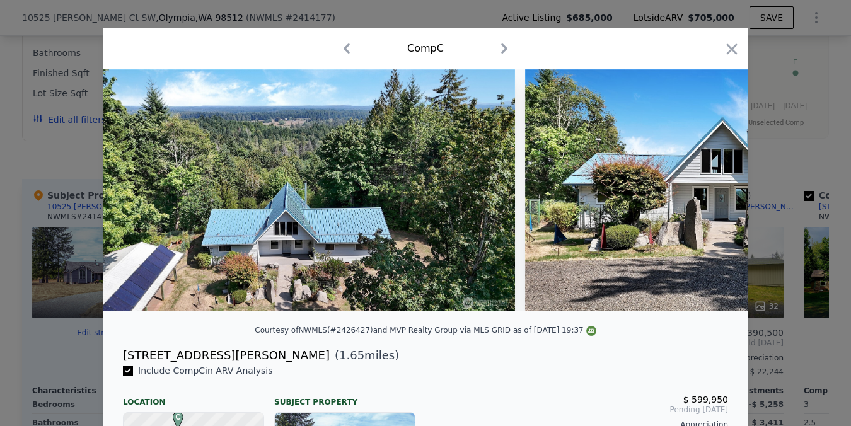
scroll to position [0, 908]
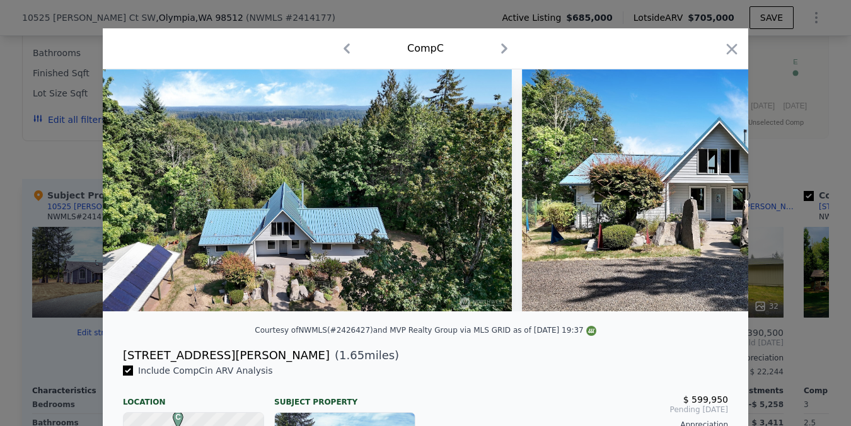
click at [718, 187] on div at bounding box center [426, 190] width 646 height 242
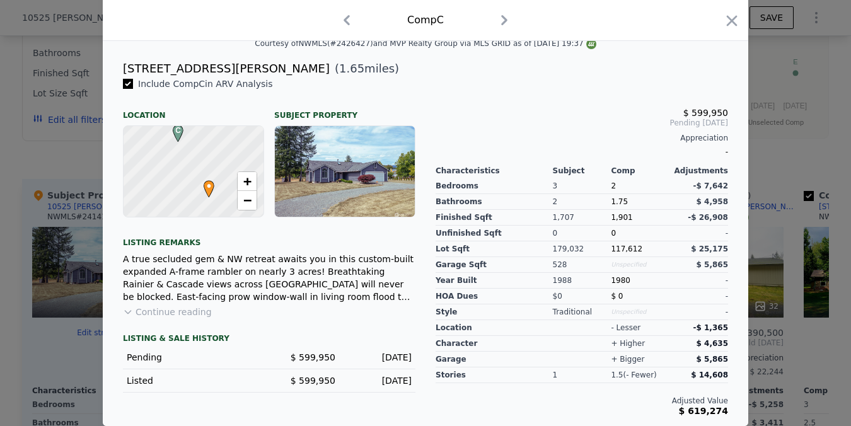
scroll to position [0, 0]
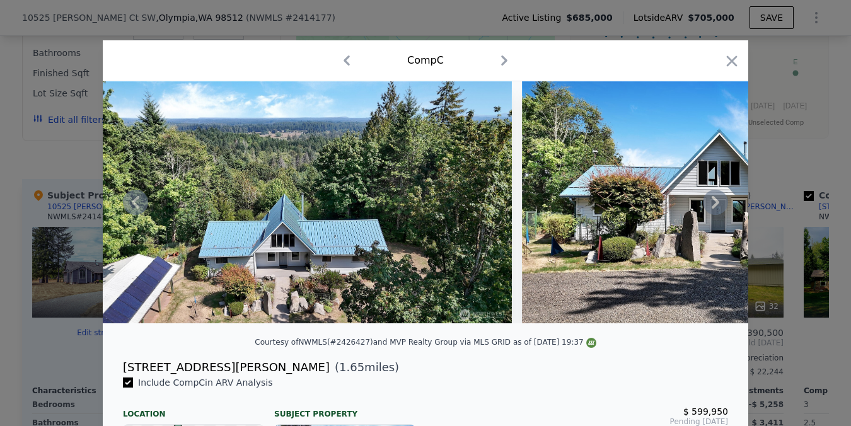
click at [502, 55] on icon "button" at bounding box center [504, 60] width 20 height 20
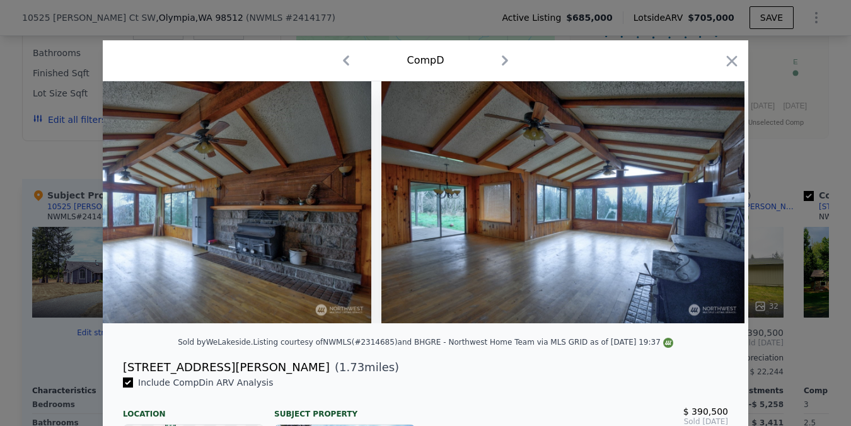
scroll to position [0, 31]
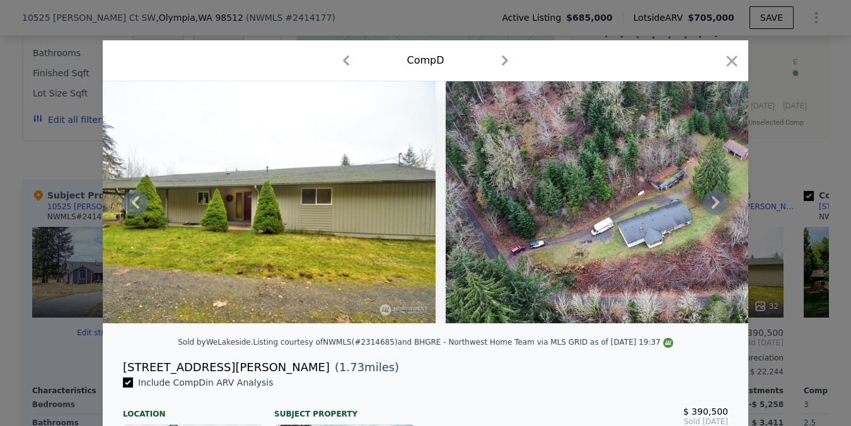
click at [502, 55] on icon "button" at bounding box center [505, 60] width 20 height 20
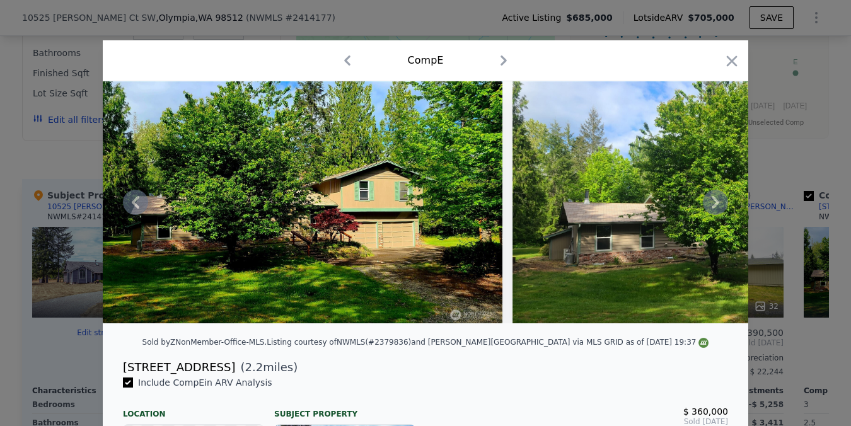
click at [349, 62] on icon "button" at bounding box center [347, 60] width 20 height 20
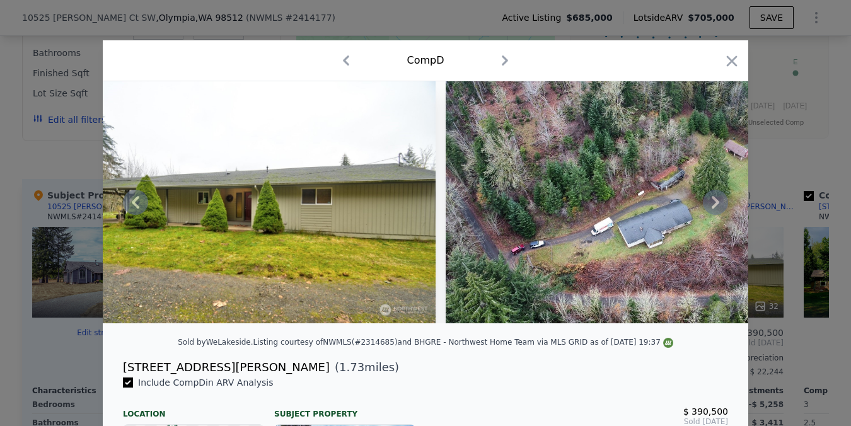
click at [349, 62] on icon "button" at bounding box center [346, 60] width 20 height 20
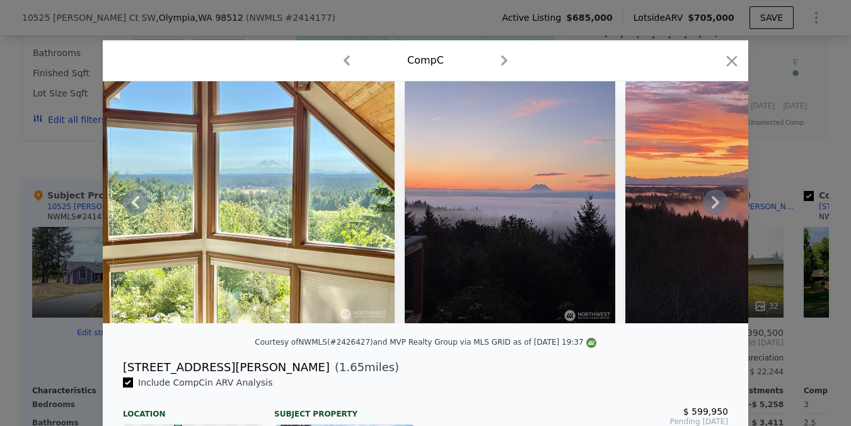
click at [711, 202] on icon at bounding box center [715, 202] width 25 height 25
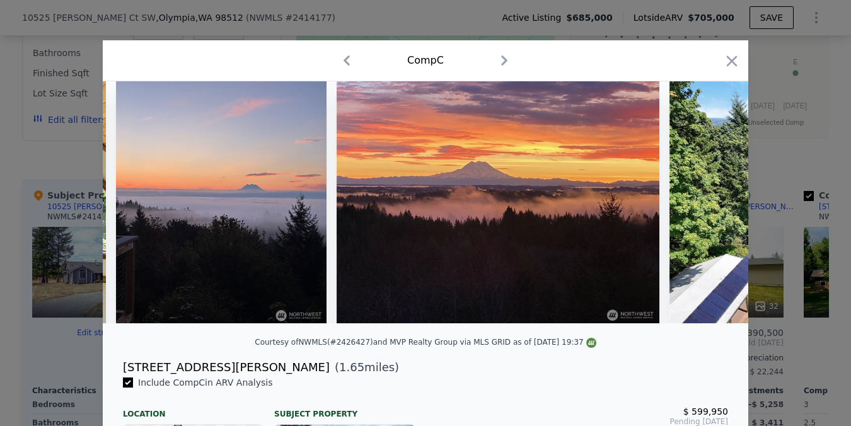
scroll to position [0, 334]
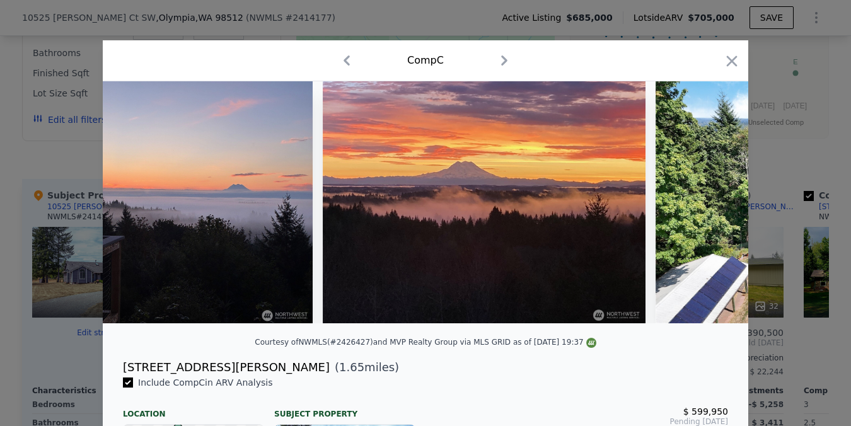
click at [714, 202] on div at bounding box center [426, 202] width 646 height 242
click at [714, 202] on icon at bounding box center [715, 202] width 25 height 25
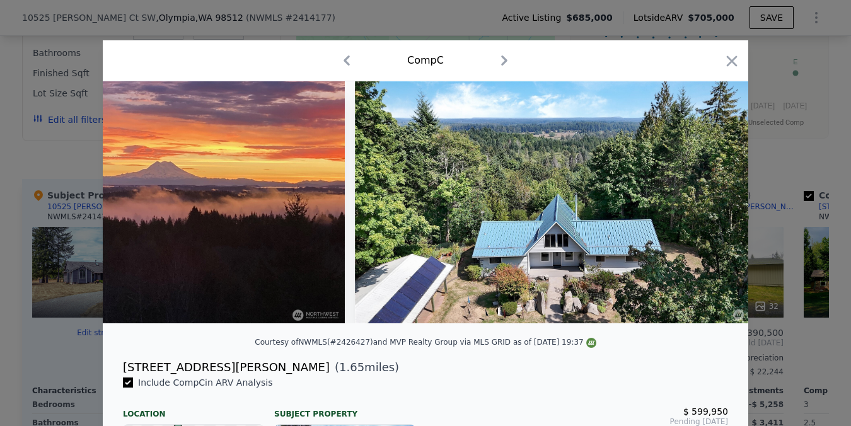
scroll to position [0, 636]
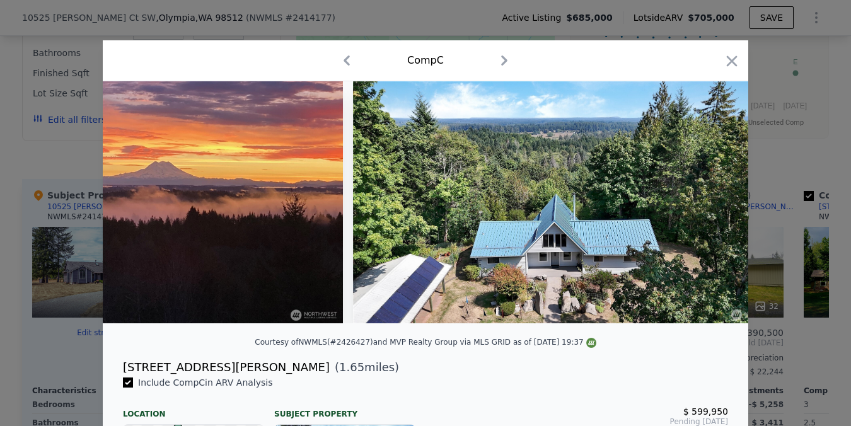
click at [714, 202] on img at bounding box center [568, 202] width 431 height 242
click at [714, 202] on icon at bounding box center [715, 202] width 25 height 25
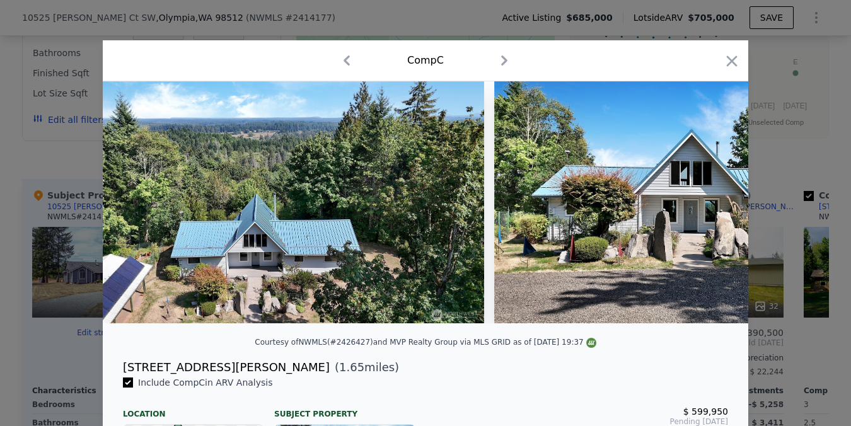
scroll to position [0, 939]
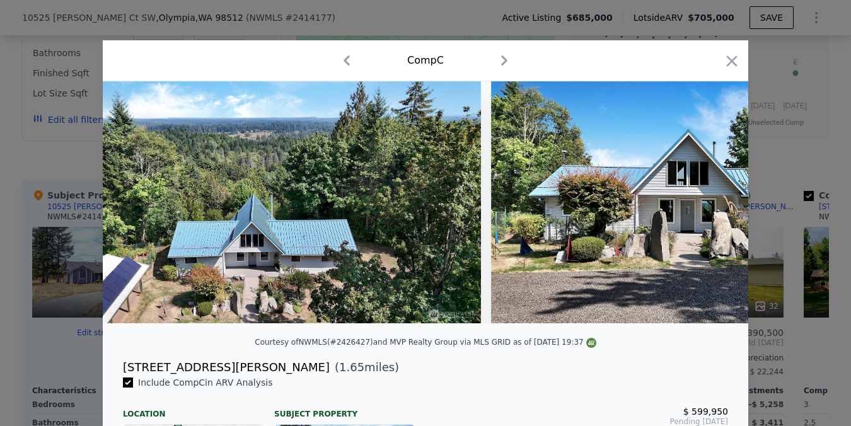
click at [709, 205] on img at bounding box center [706, 202] width 431 height 242
click at [710, 206] on icon at bounding box center [715, 202] width 25 height 25
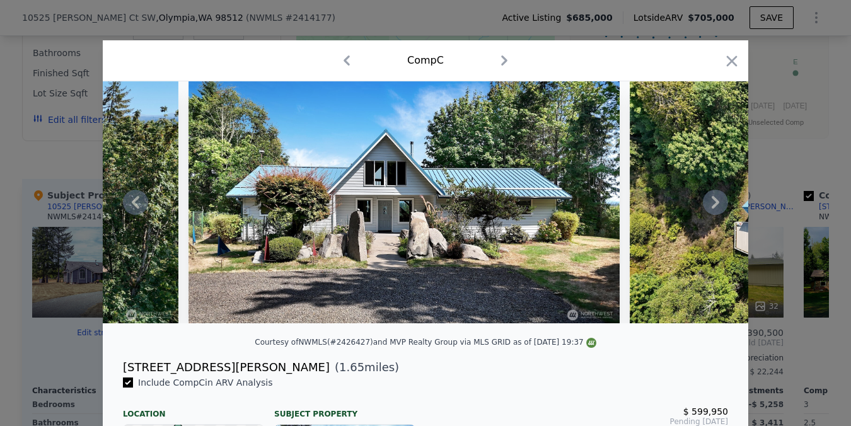
click at [710, 206] on icon at bounding box center [715, 202] width 25 height 25
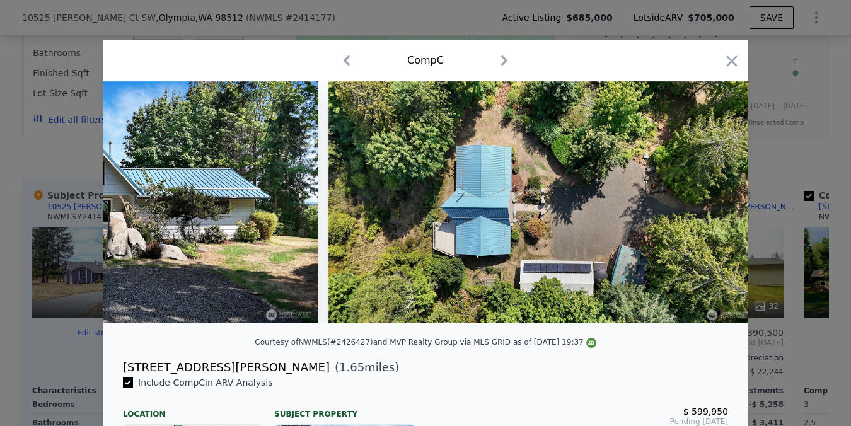
scroll to position [0, 1545]
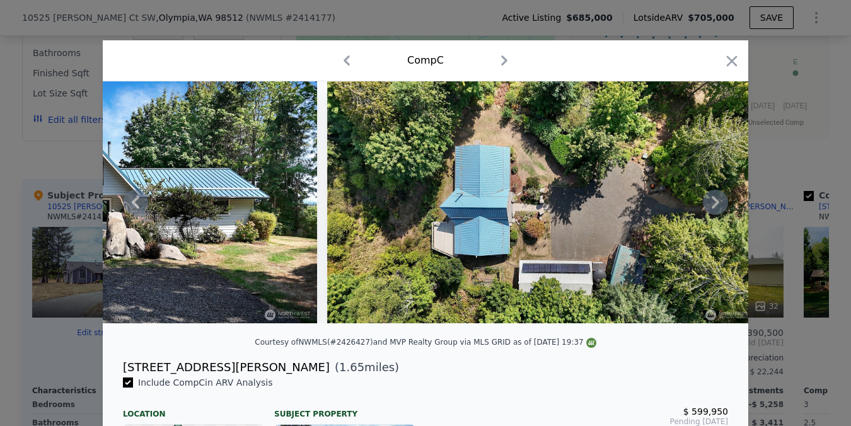
click at [710, 206] on div at bounding box center [426, 202] width 646 height 242
click at [710, 206] on icon at bounding box center [715, 202] width 25 height 25
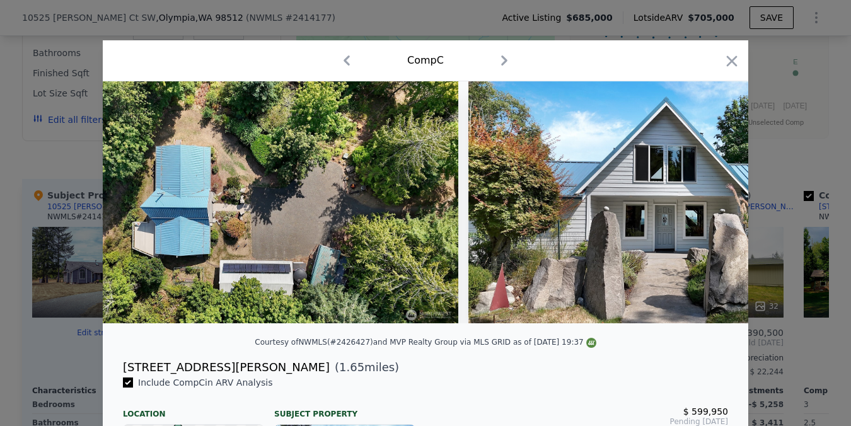
scroll to position [0, 1847]
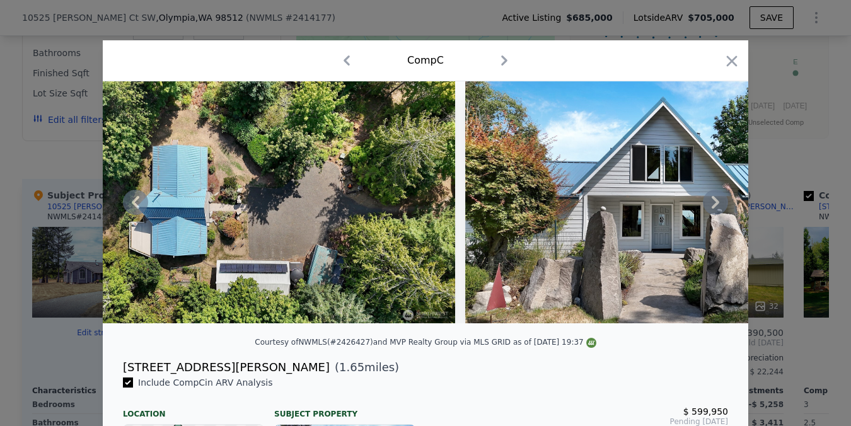
click at [702, 201] on img at bounding box center [680, 202] width 431 height 242
click at [715, 199] on icon at bounding box center [716, 202] width 8 height 13
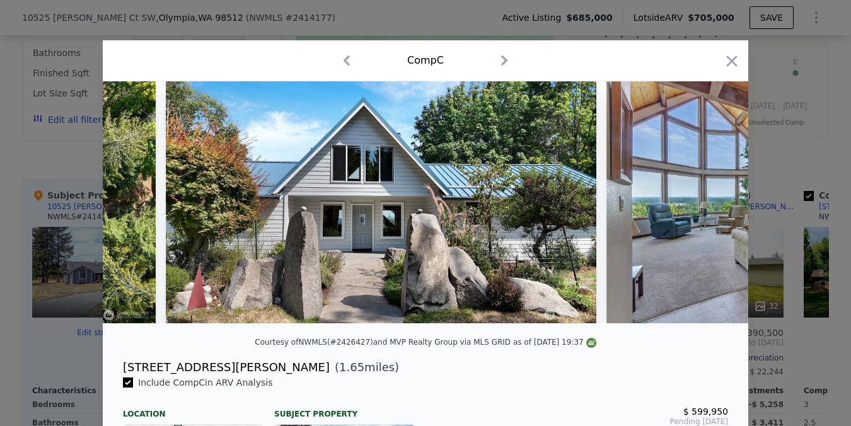
scroll to position [0, 2150]
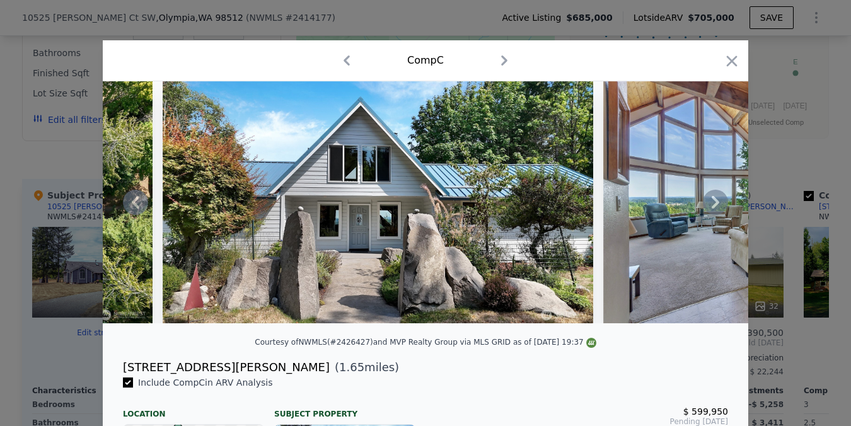
click at [718, 203] on icon at bounding box center [716, 202] width 8 height 13
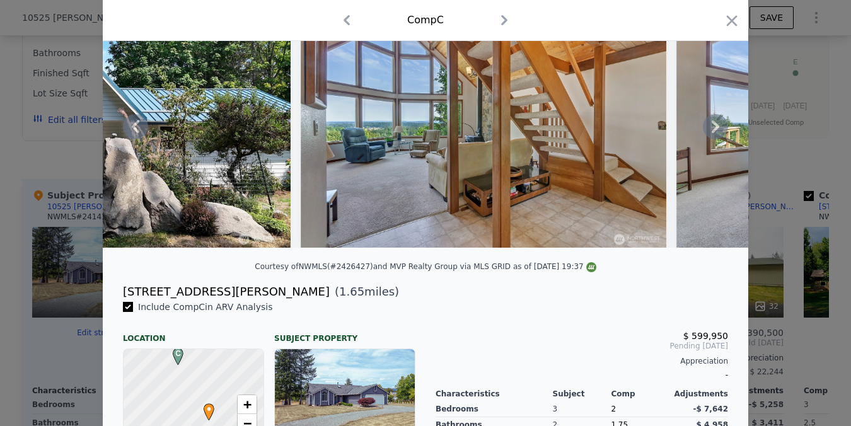
scroll to position [0, 0]
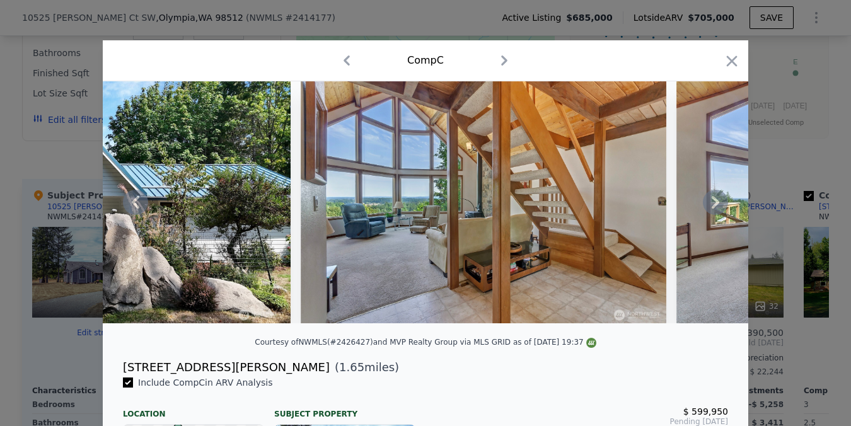
click at [722, 201] on icon at bounding box center [715, 202] width 25 height 25
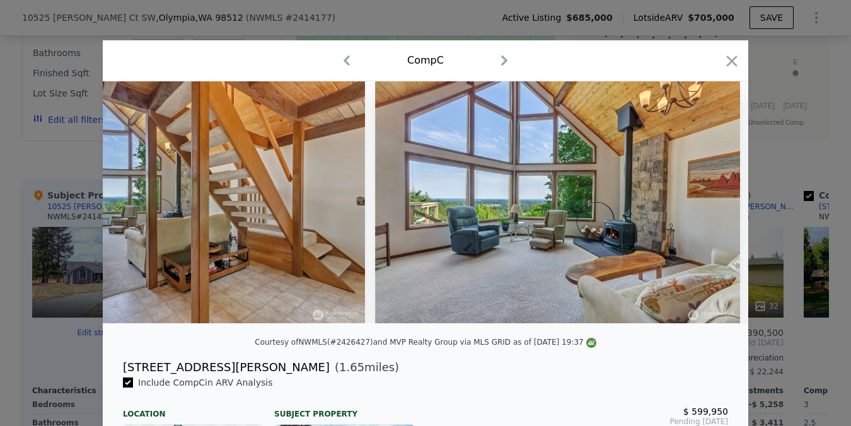
scroll to position [0, 2756]
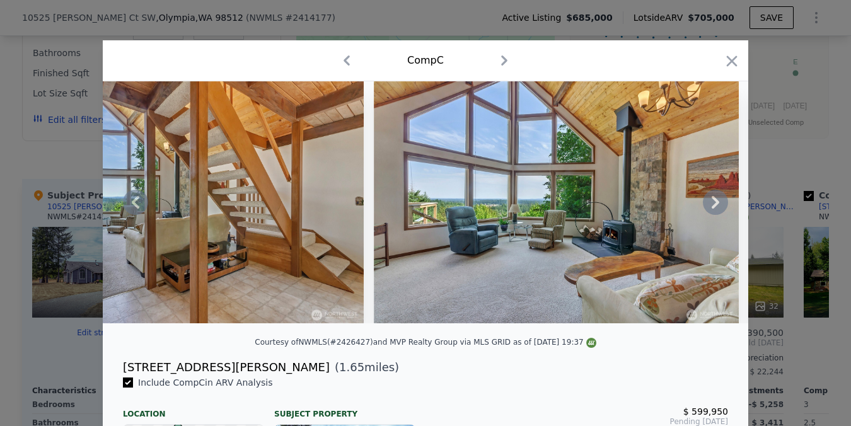
click at [722, 201] on icon at bounding box center [715, 202] width 25 height 25
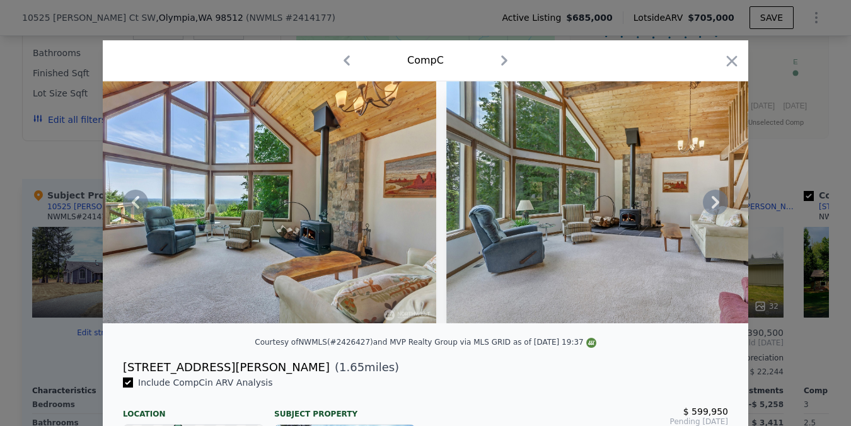
click at [722, 202] on icon at bounding box center [715, 202] width 25 height 25
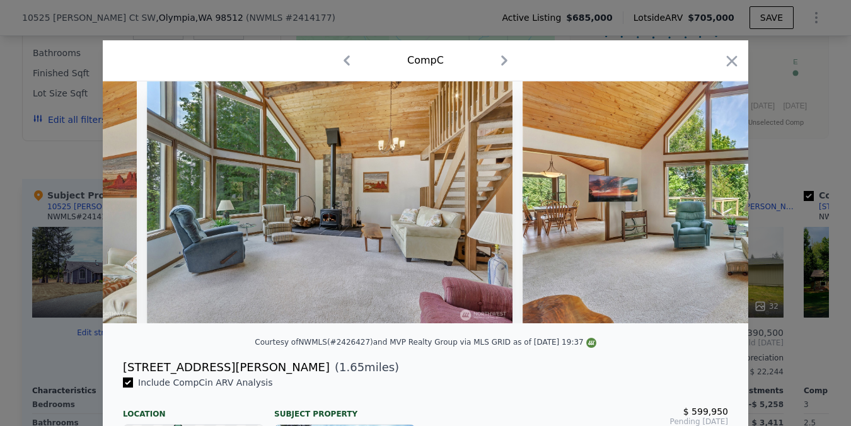
scroll to position [0, 3361]
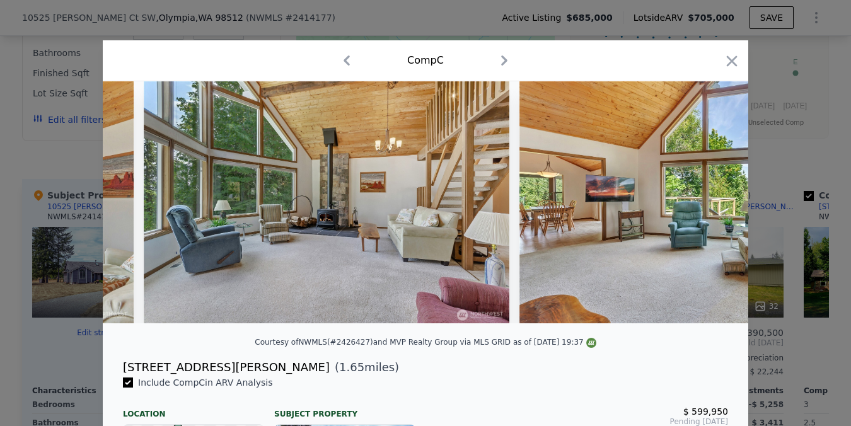
click at [722, 202] on div at bounding box center [426, 202] width 646 height 242
click at [722, 202] on icon at bounding box center [715, 202] width 25 height 25
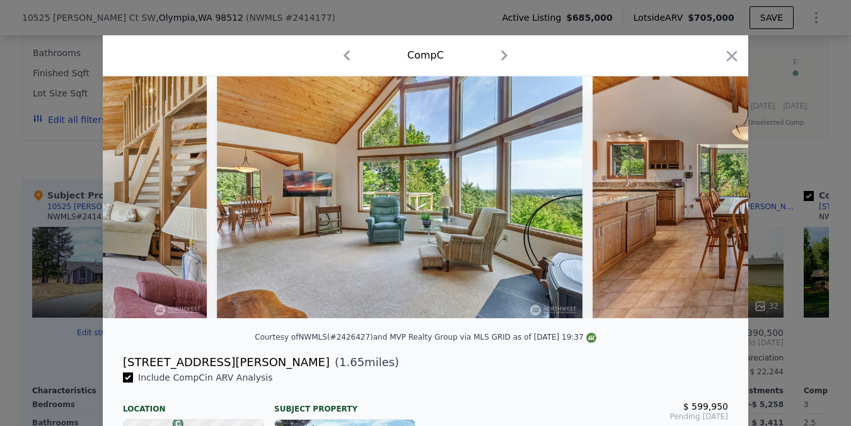
scroll to position [0, 0]
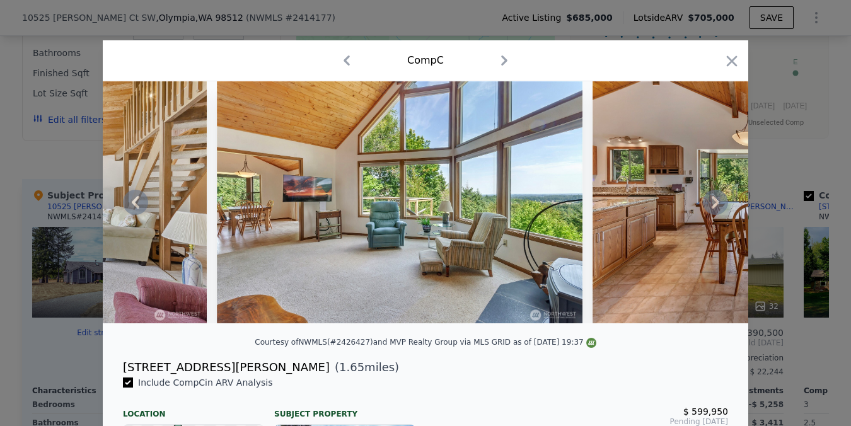
click at [725, 200] on icon at bounding box center [715, 202] width 25 height 25
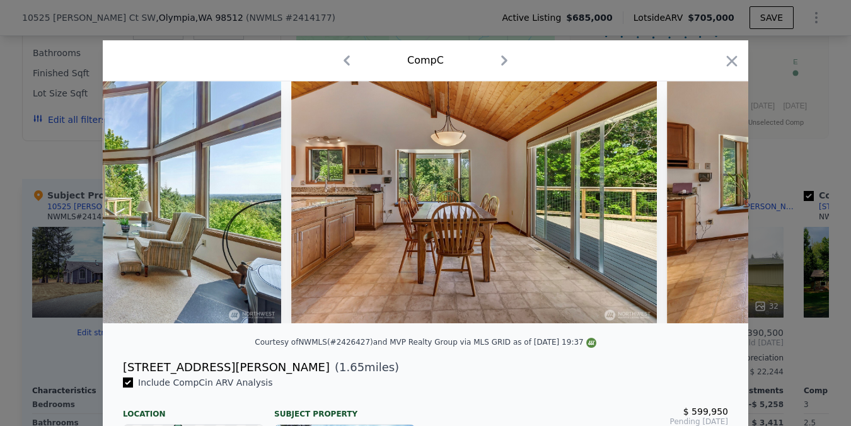
scroll to position [0, 3967]
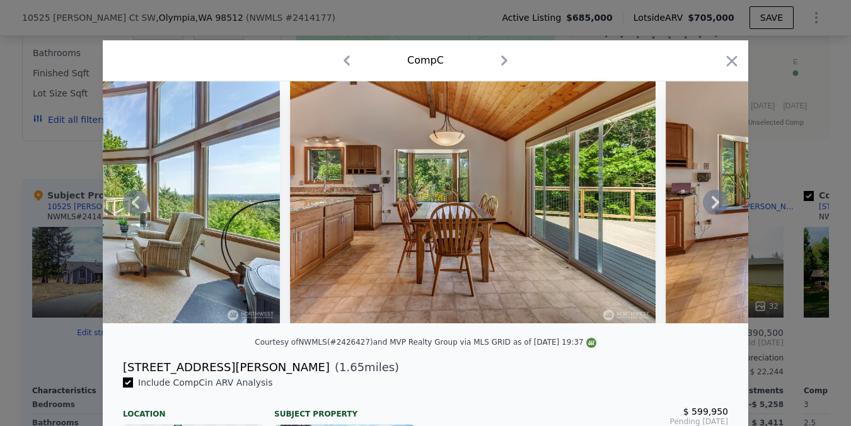
click at [725, 200] on icon at bounding box center [715, 202] width 25 height 25
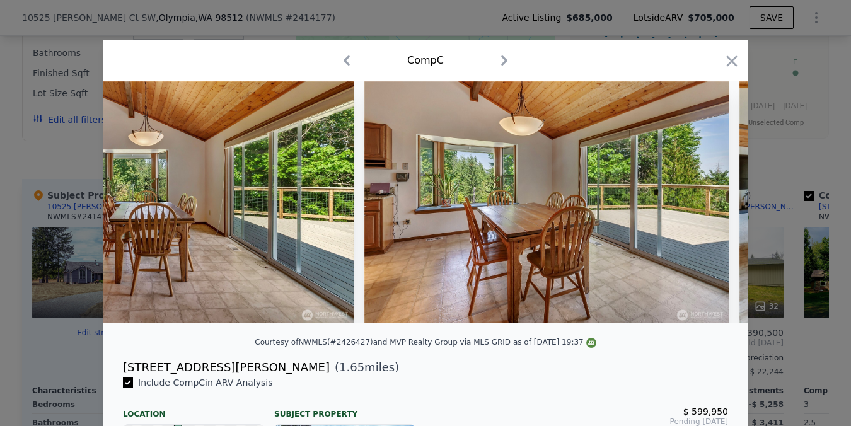
scroll to position [0, 4269]
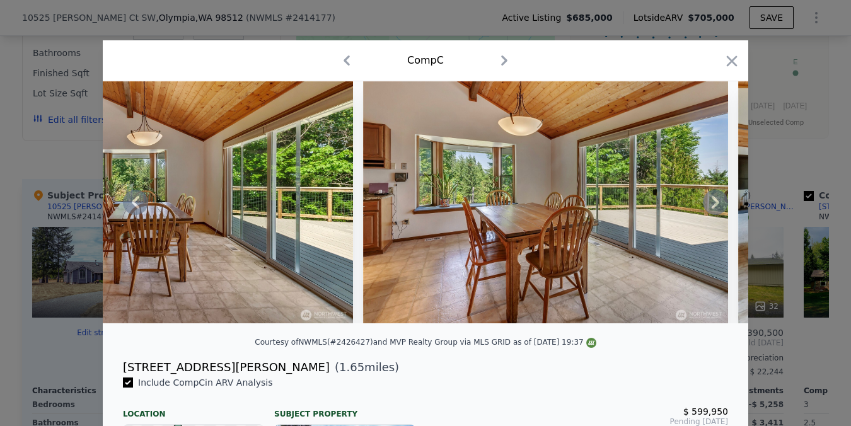
click at [716, 197] on icon at bounding box center [715, 202] width 25 height 25
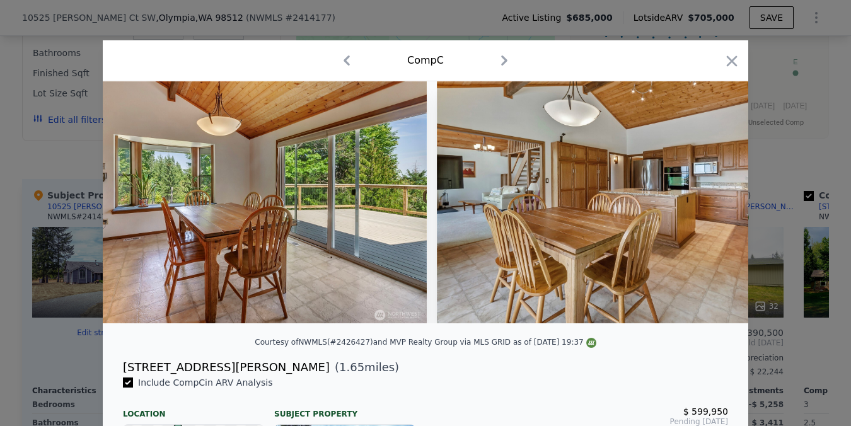
scroll to position [0, 4572]
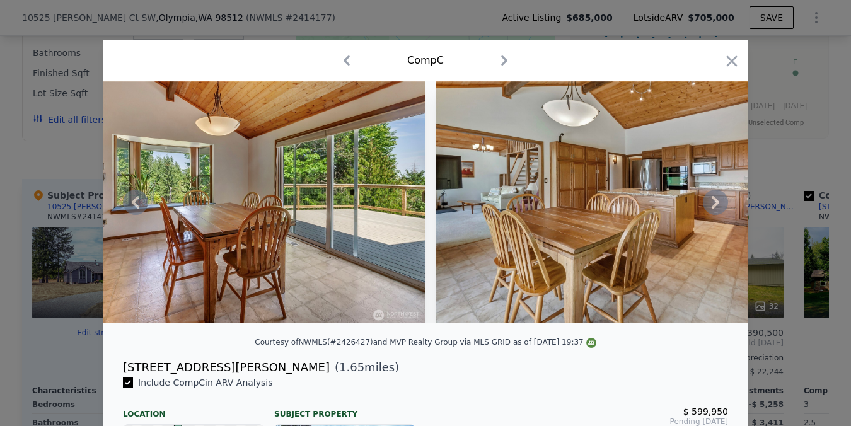
click at [714, 203] on icon at bounding box center [715, 202] width 25 height 25
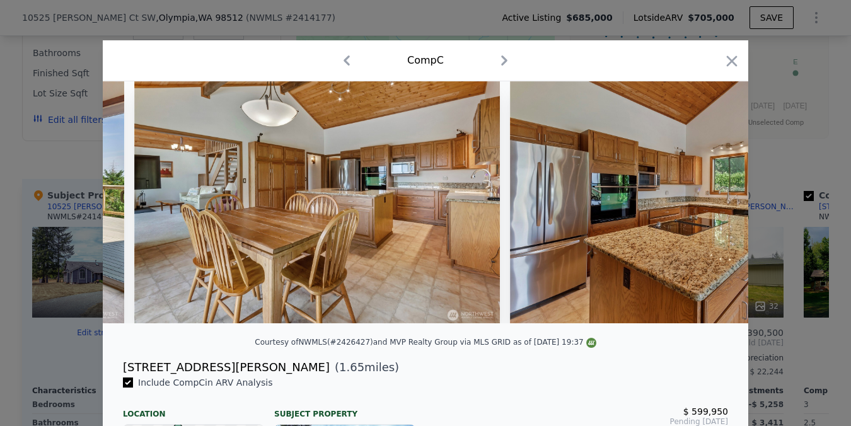
scroll to position [0, 4875]
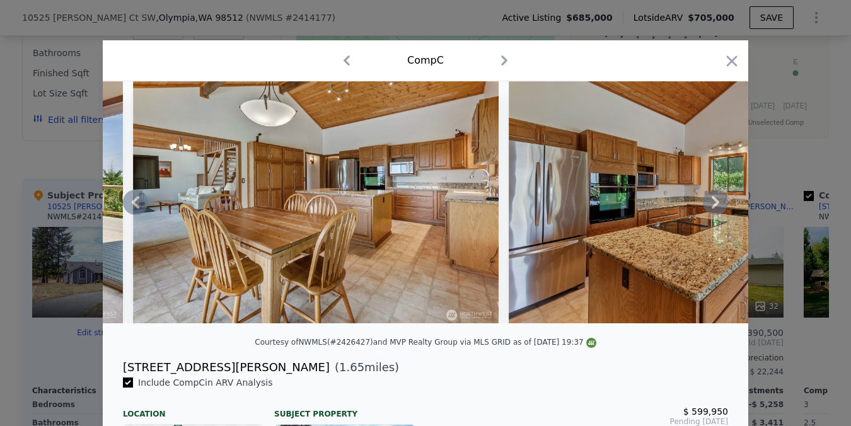
click at [714, 203] on icon at bounding box center [715, 202] width 25 height 25
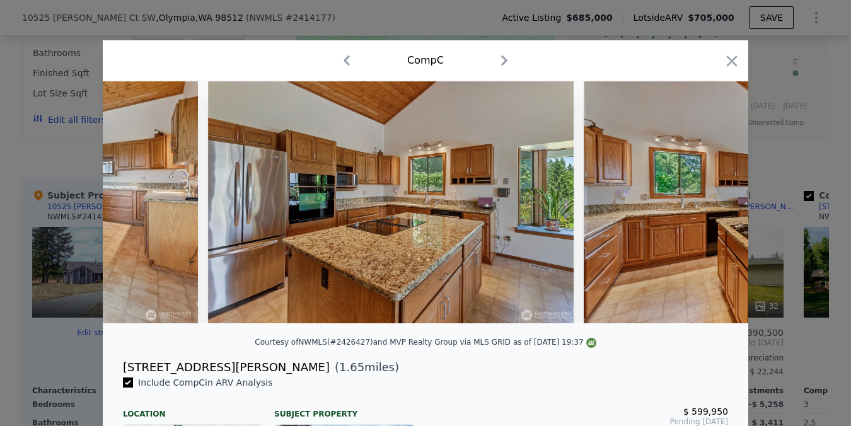
scroll to position [0, 5178]
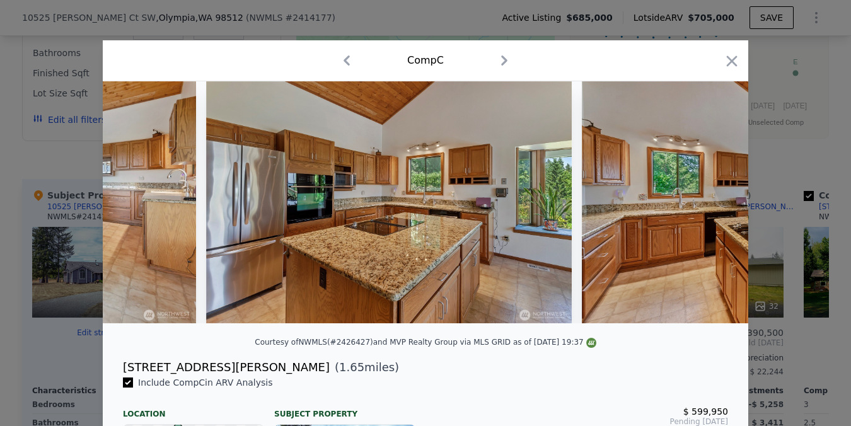
click at [714, 203] on div at bounding box center [426, 202] width 646 height 242
click at [713, 203] on icon at bounding box center [715, 202] width 25 height 25
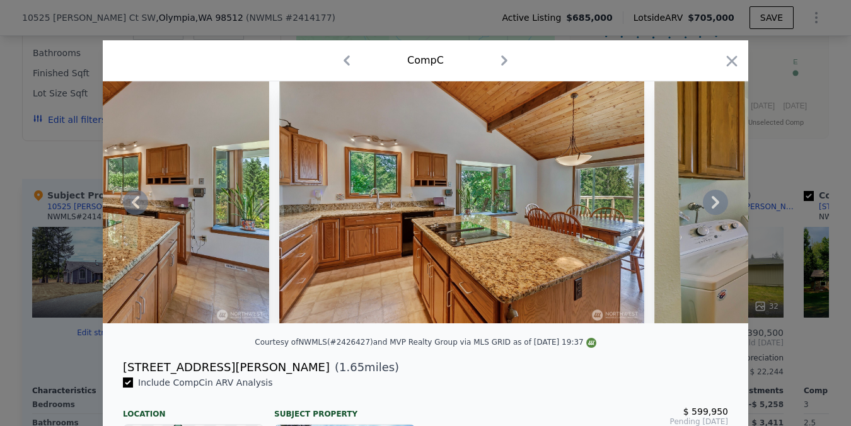
click at [713, 203] on icon at bounding box center [715, 202] width 25 height 25
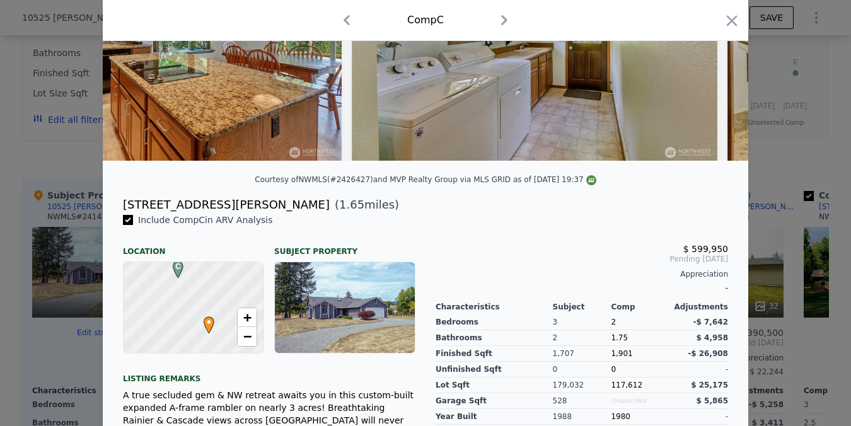
scroll to position [161, 0]
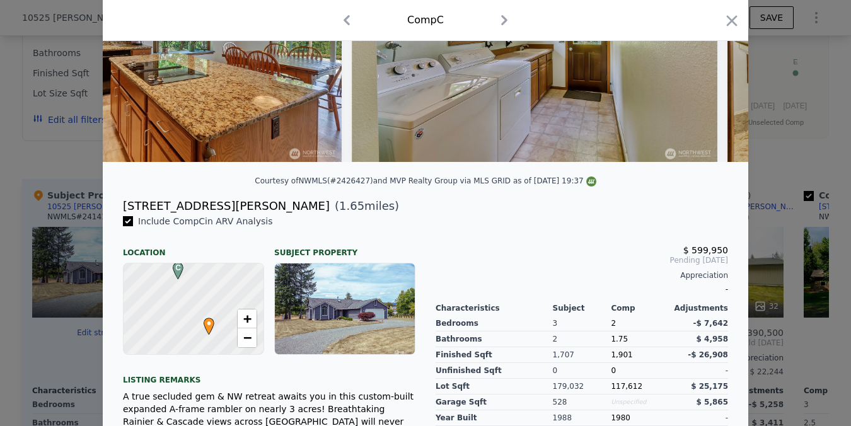
click at [240, 206] on div "[STREET_ADDRESS][PERSON_NAME]" at bounding box center [226, 206] width 207 height 18
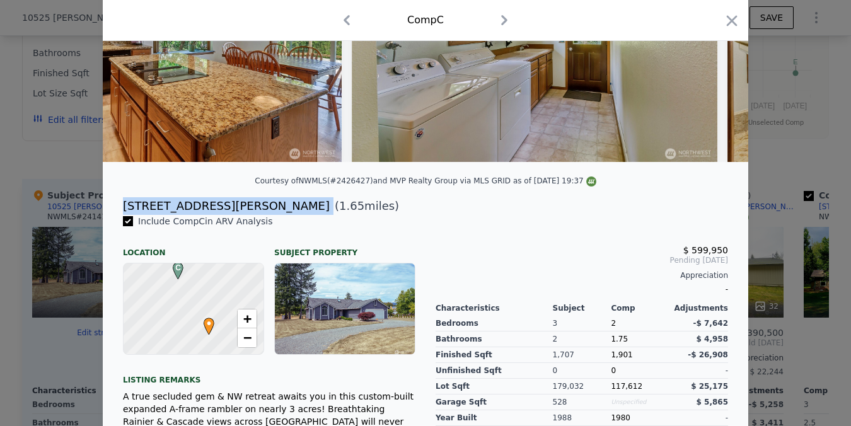
click at [240, 206] on div "[STREET_ADDRESS][PERSON_NAME]" at bounding box center [226, 206] width 207 height 18
copy div "[STREET_ADDRESS][PERSON_NAME]"
